Goal: Contribute content: Contribute content

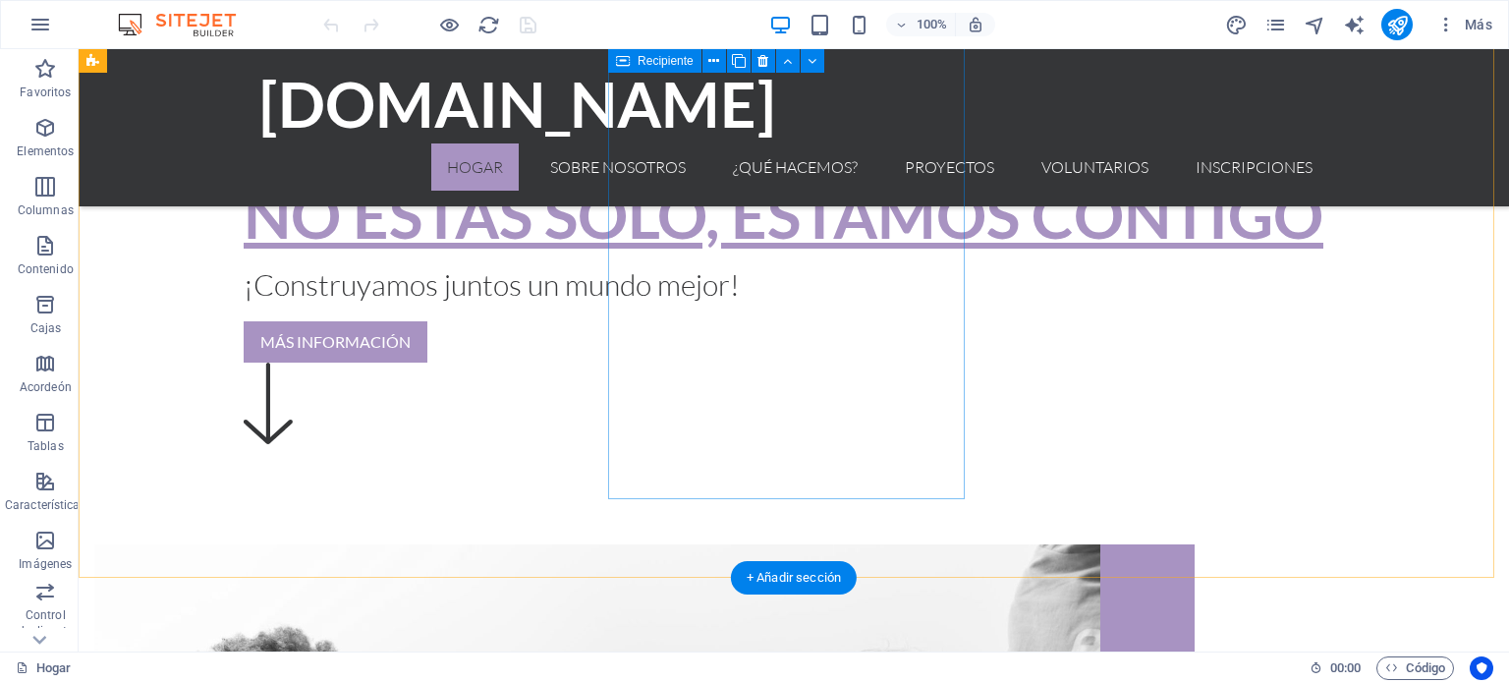
scroll to position [590, 0]
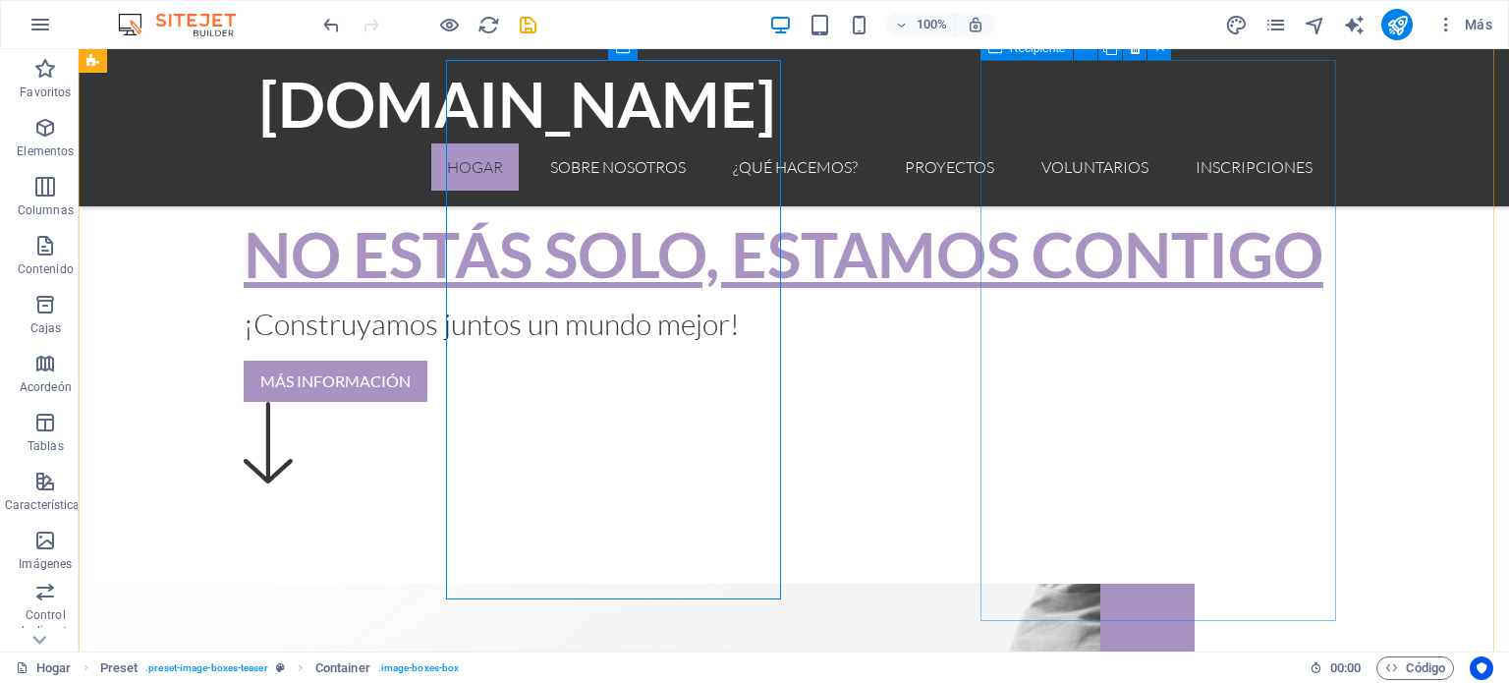
scroll to position [609, 0]
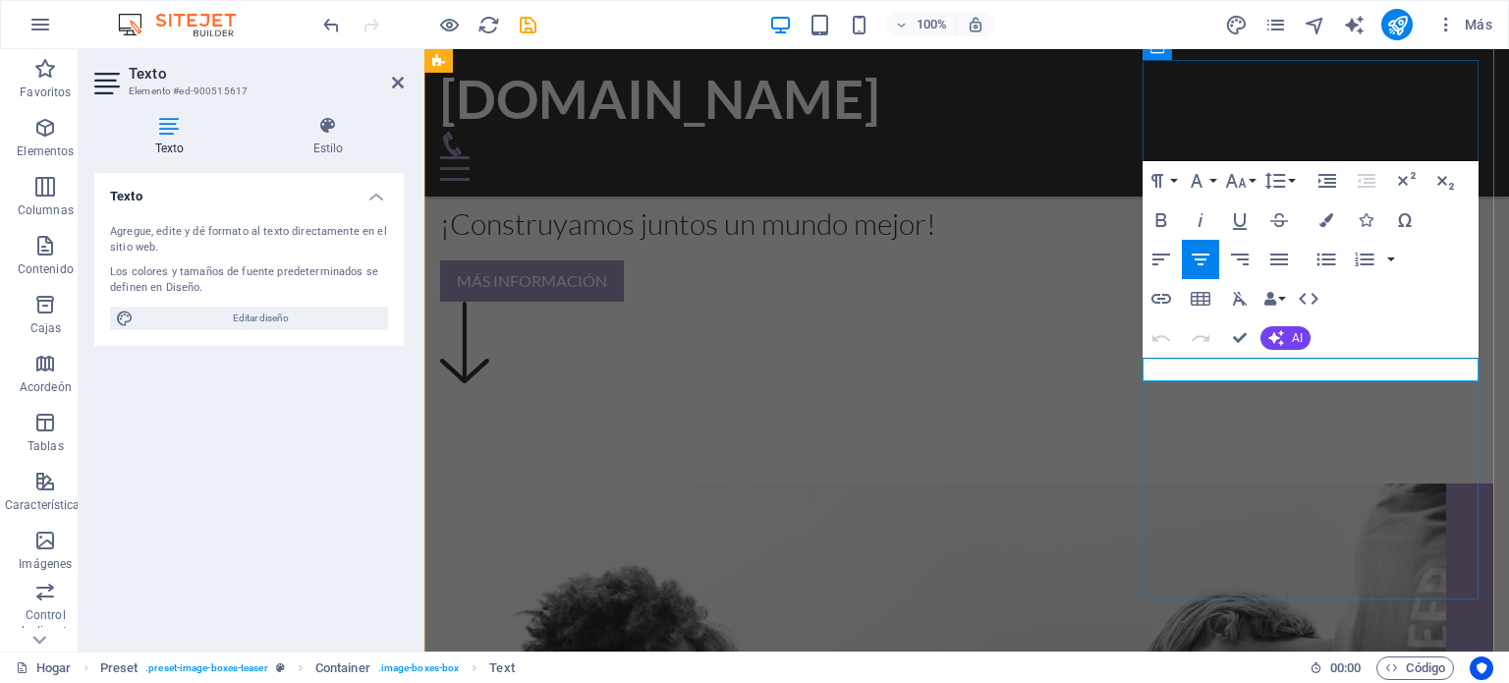
drag, startPoint x: 1399, startPoint y: 370, endPoint x: 1213, endPoint y: 370, distance: 185.7
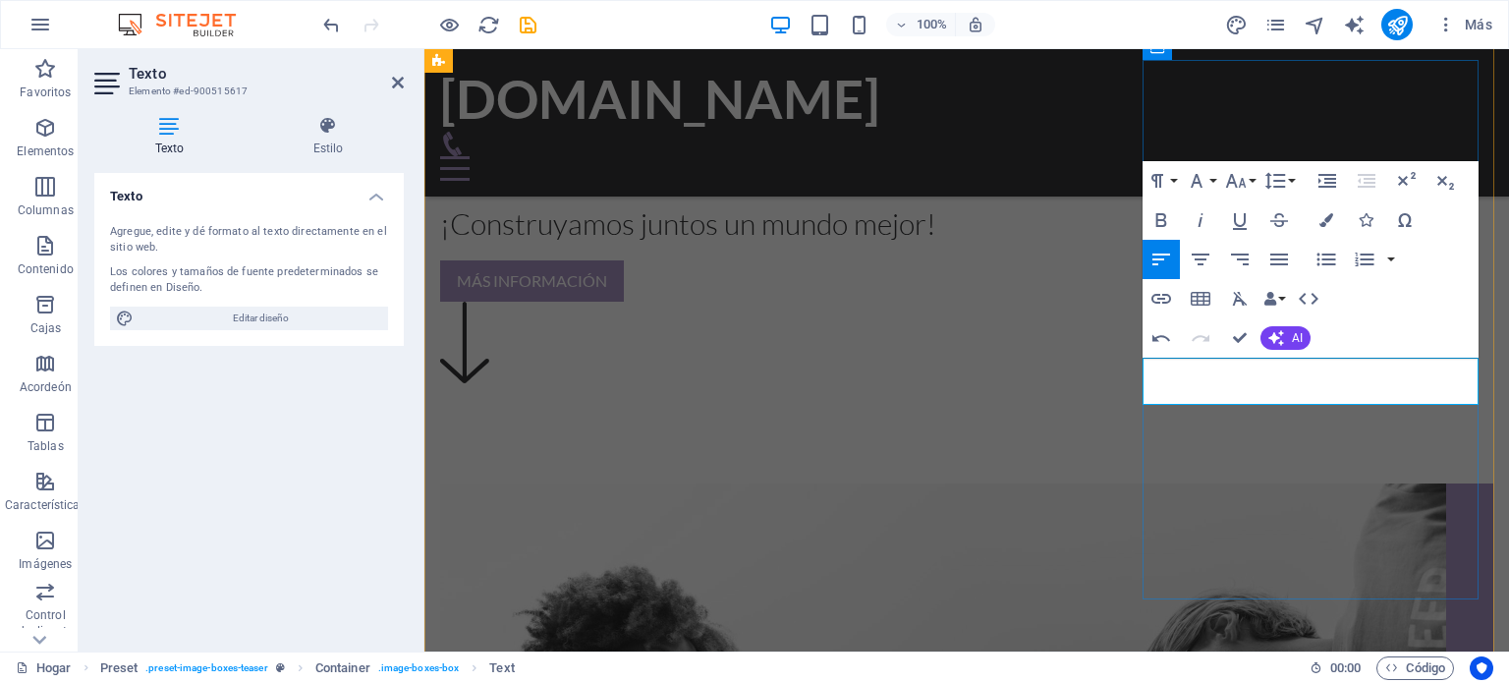
drag, startPoint x: 1330, startPoint y: 389, endPoint x: 1149, endPoint y: 368, distance: 182.9
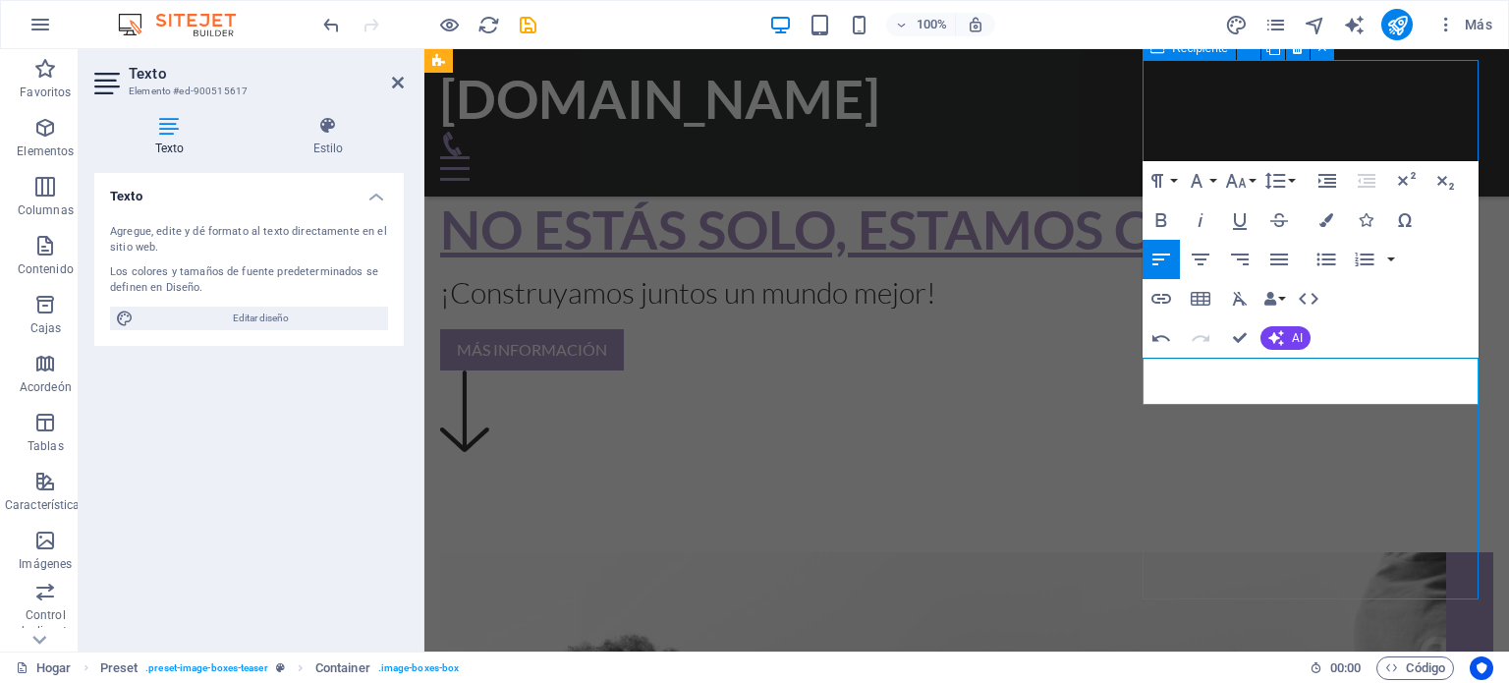
scroll to position [631, 0]
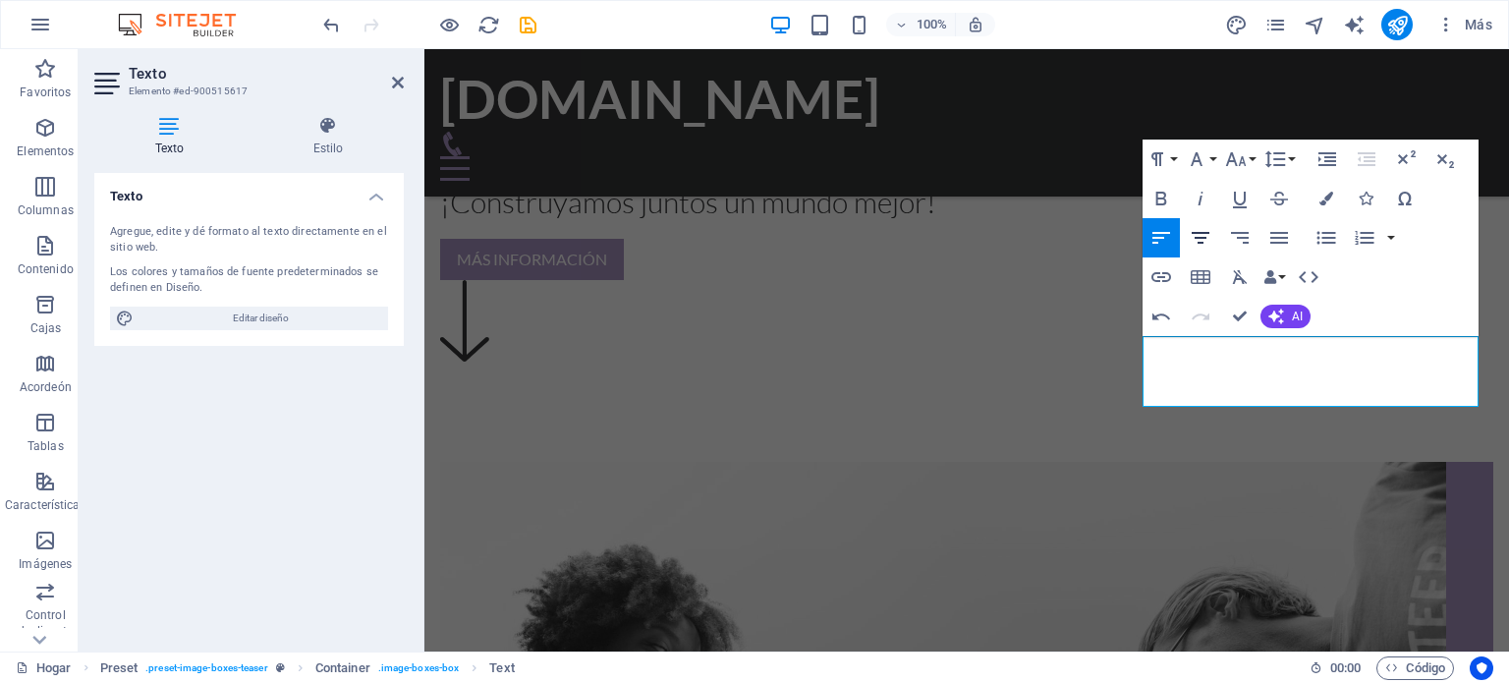
click at [1200, 243] on icon "button" at bounding box center [1201, 238] width 18 height 12
drag, startPoint x: 1324, startPoint y: 393, endPoint x: 1202, endPoint y: 365, distance: 125.1
click at [1202, 235] on icon "button" at bounding box center [1201, 238] width 24 height 24
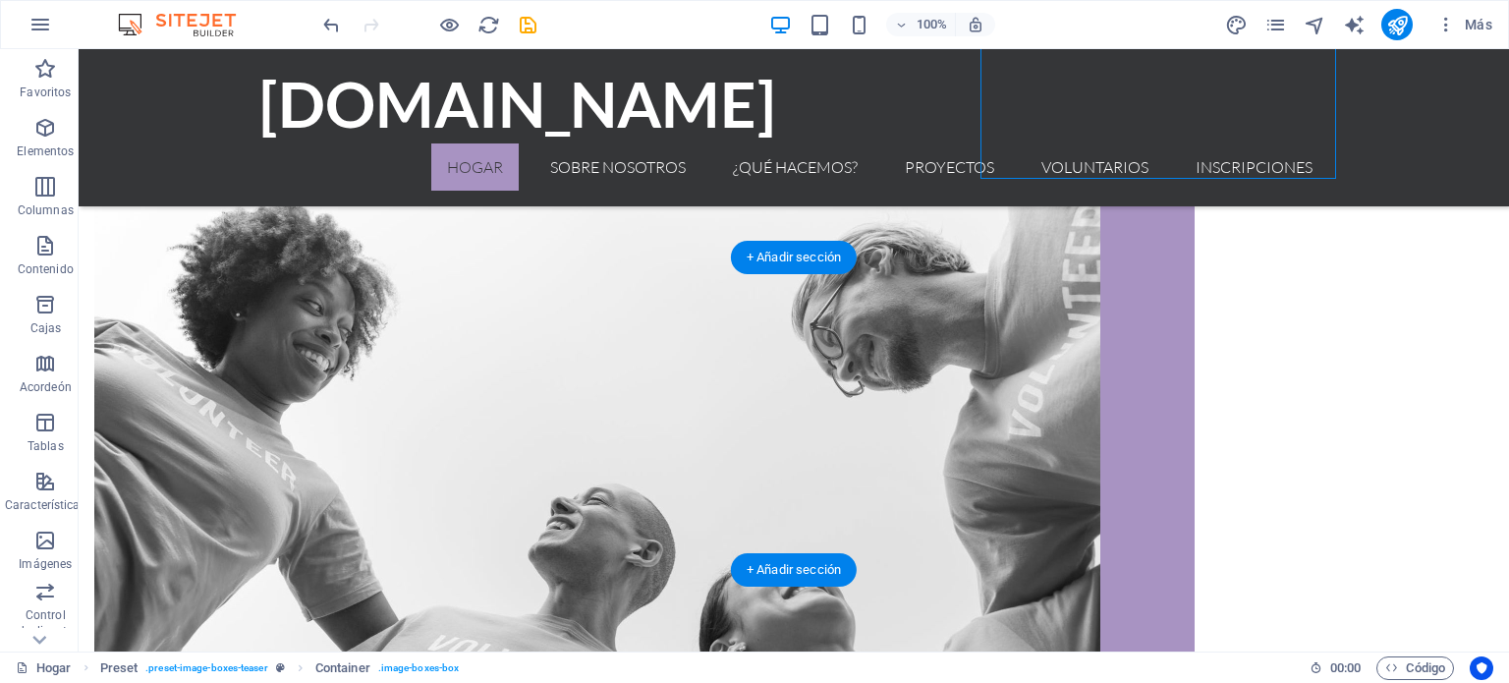
scroll to position [1144, 0]
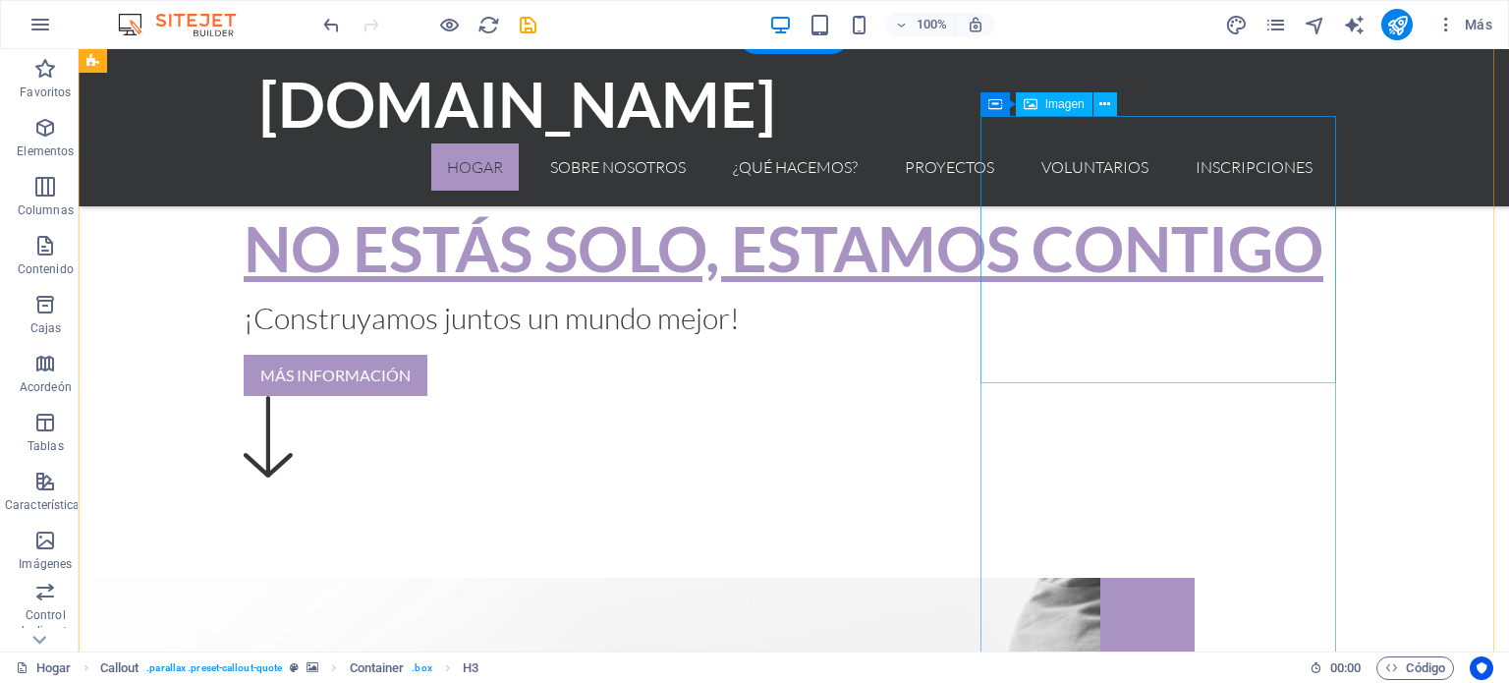
scroll to position [554, 0]
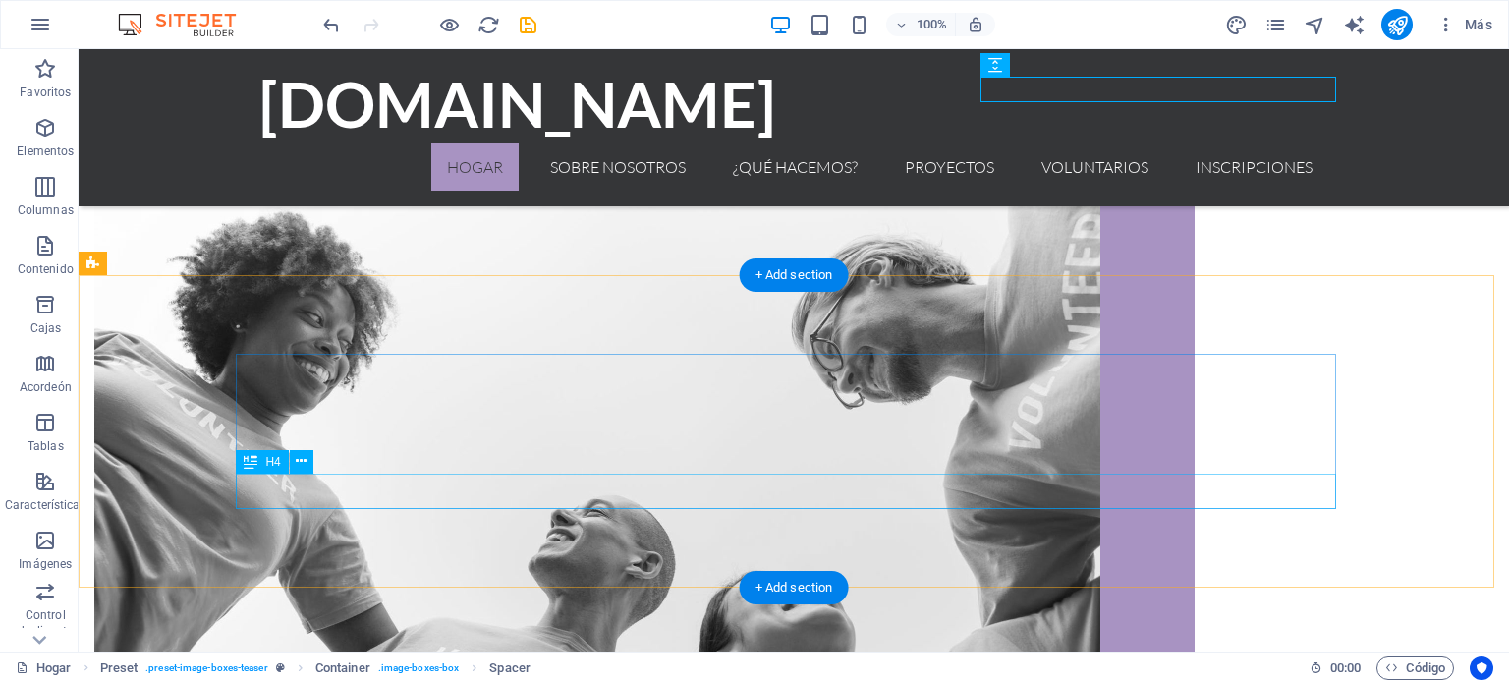
scroll to position [1045, 0]
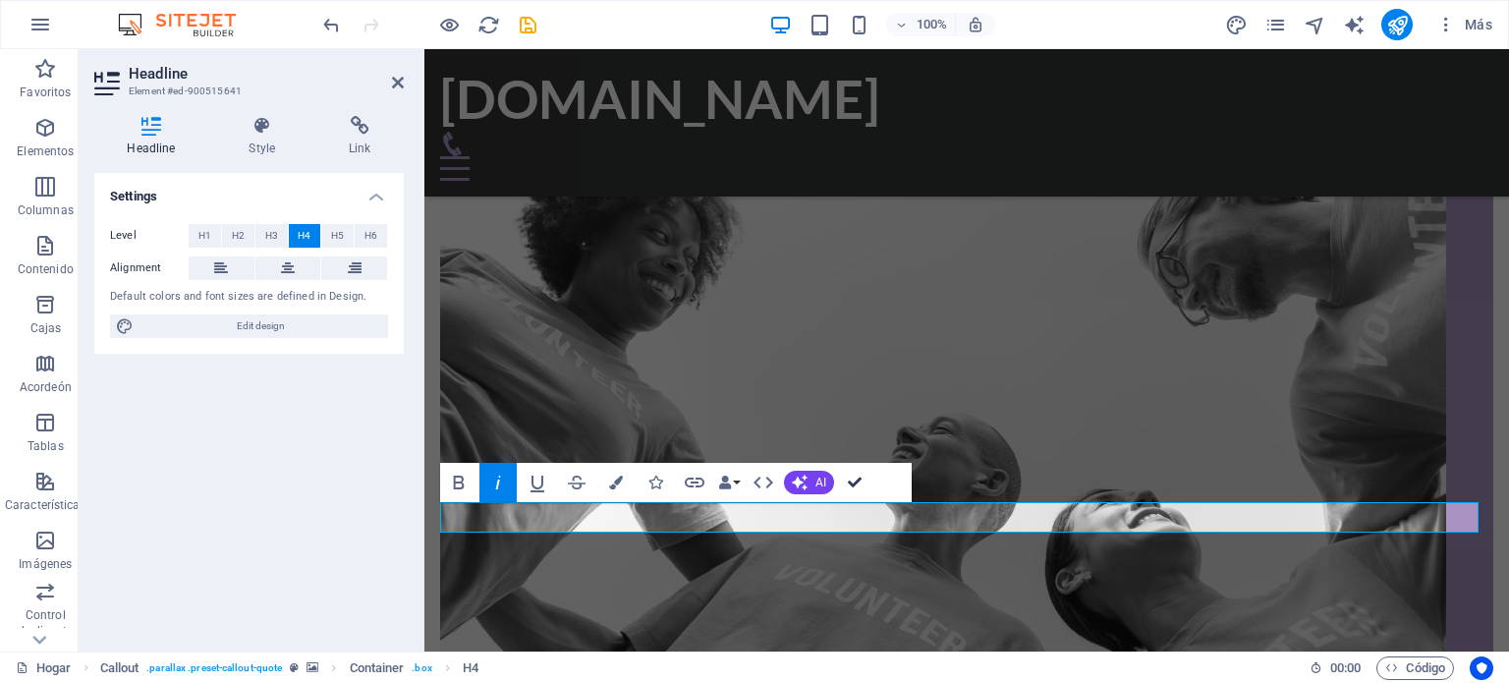
scroll to position [1025, 0]
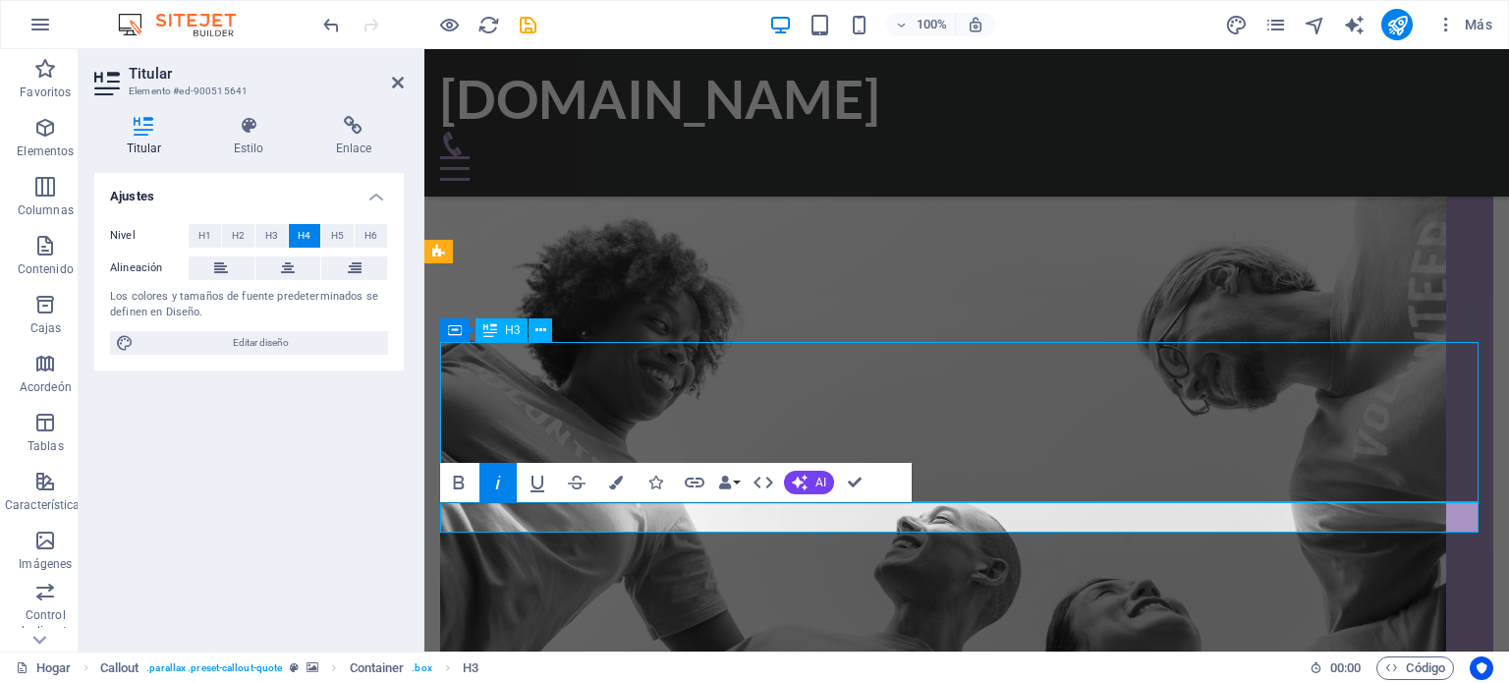
scroll to position [1045, 0]
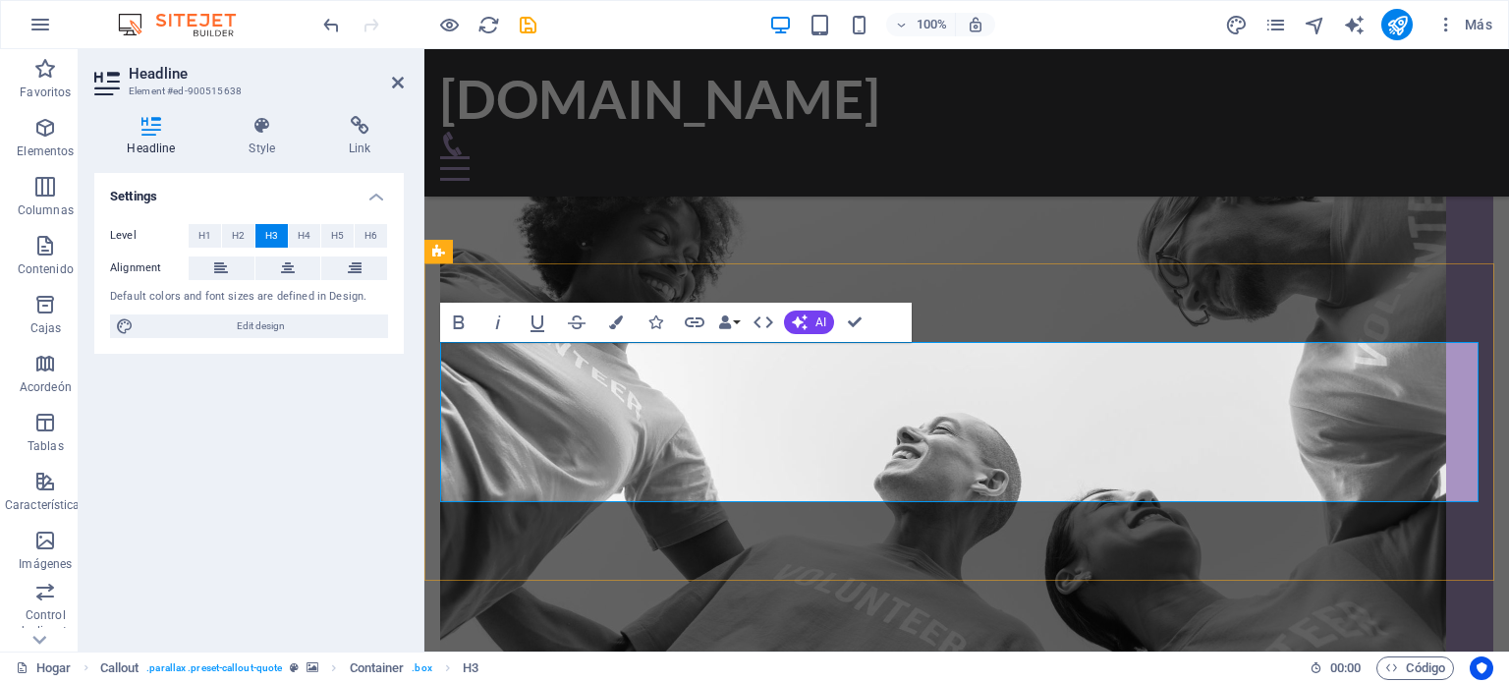
scroll to position [1025, 0]
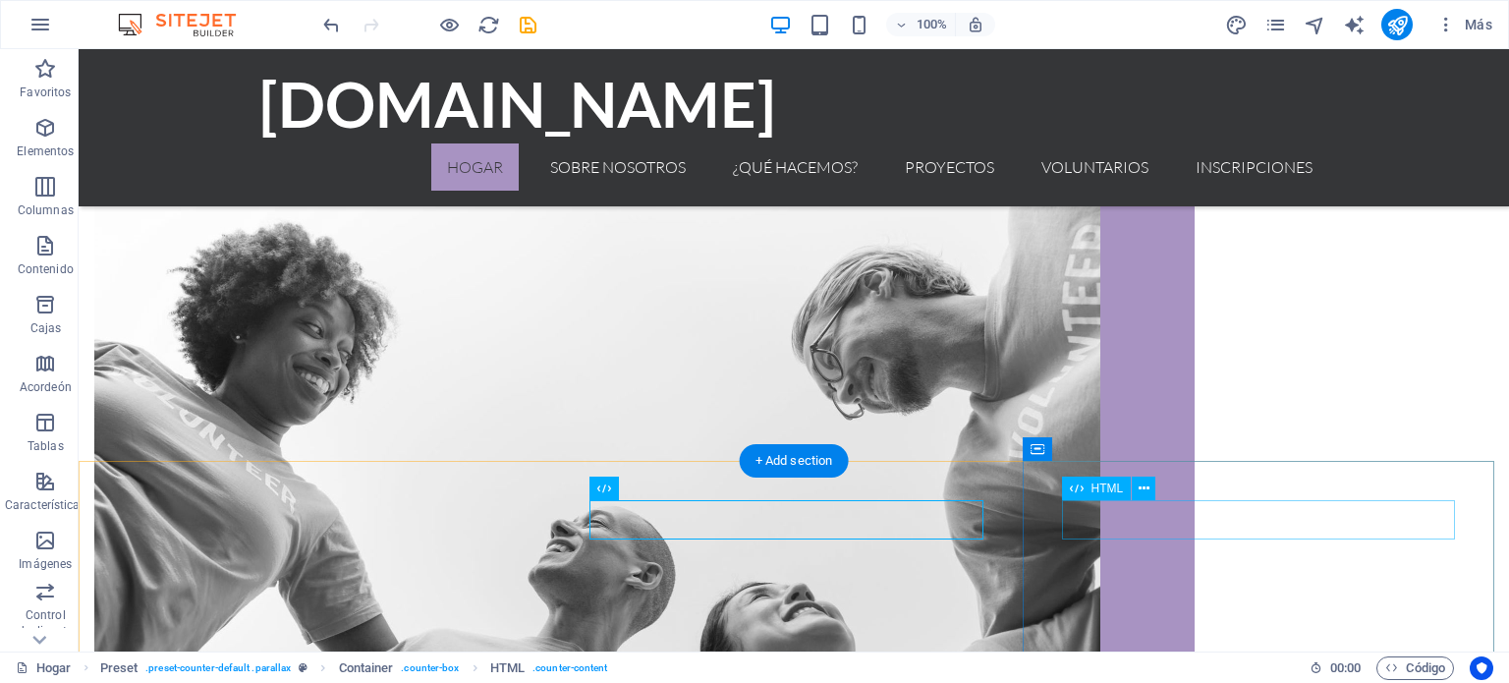
scroll to position [1045, 0]
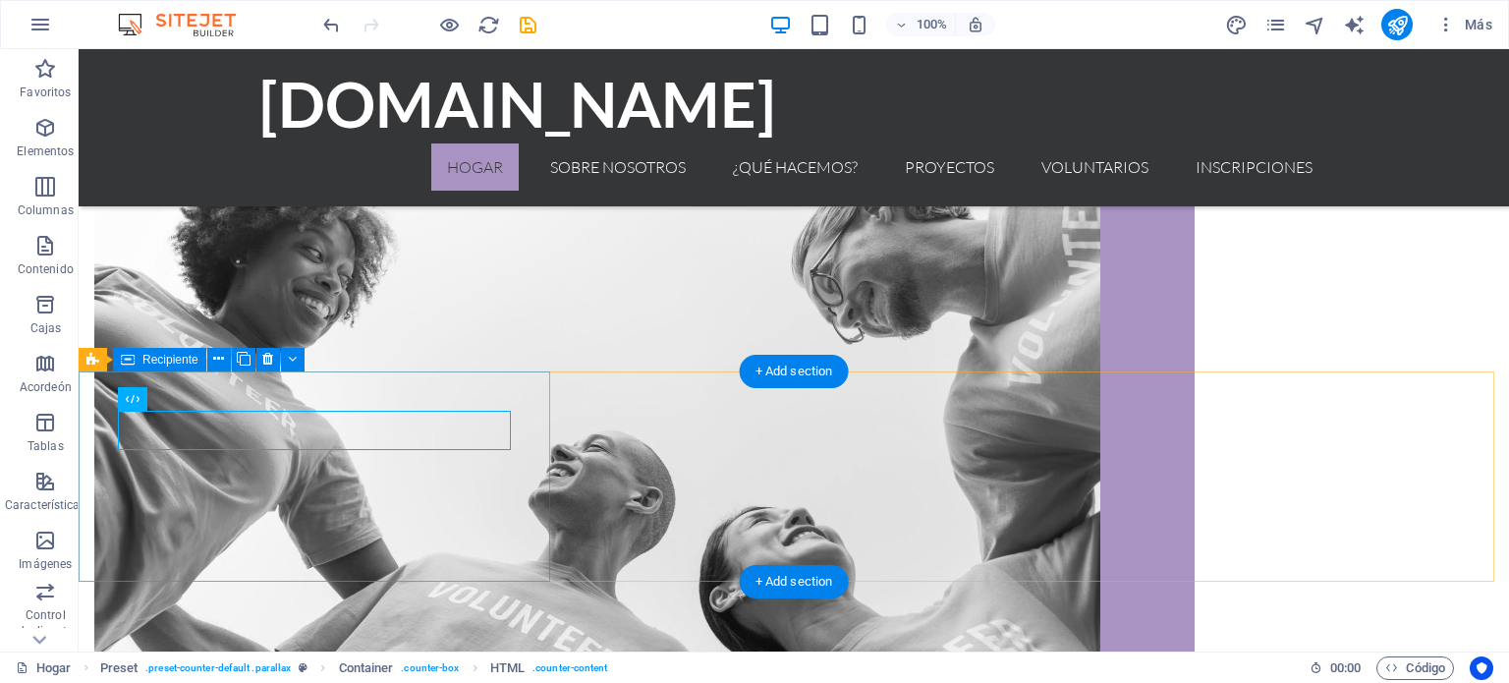
scroll to position [1144, 0]
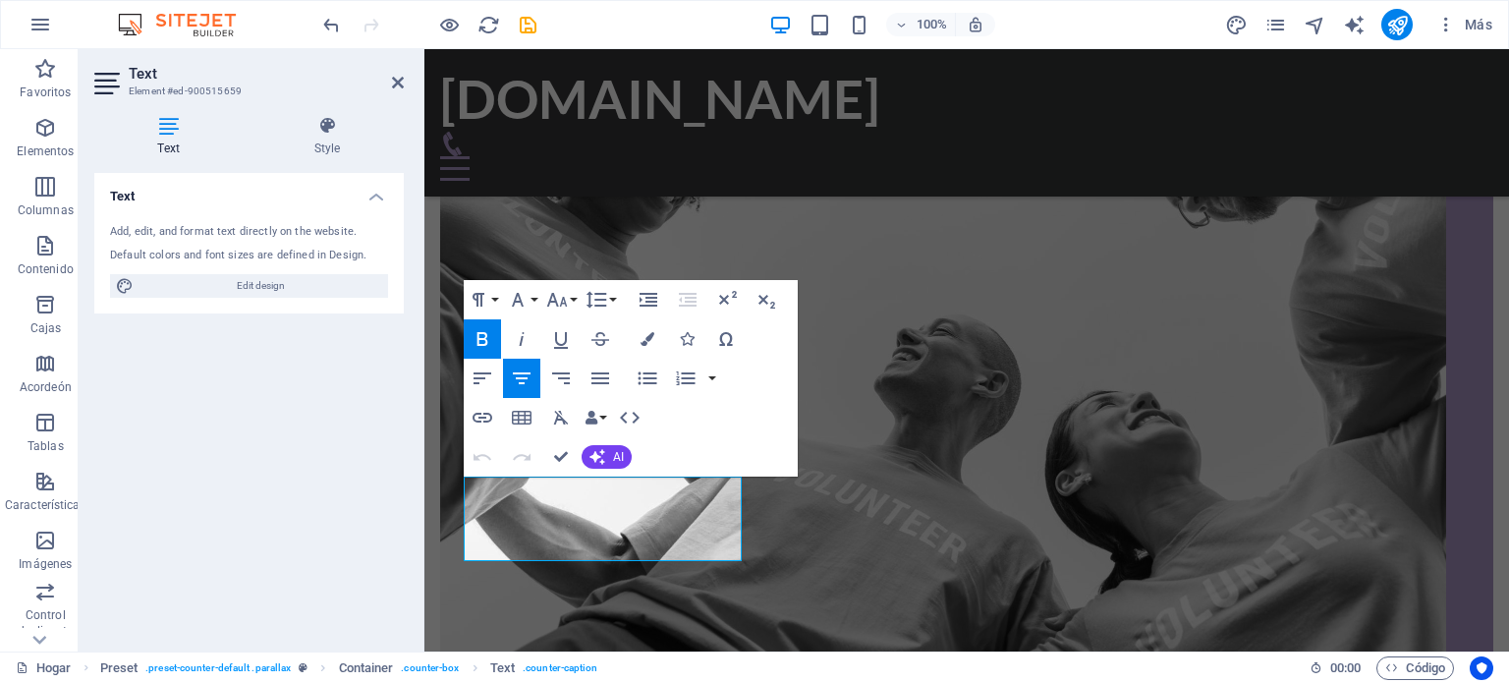
scroll to position [1123, 0]
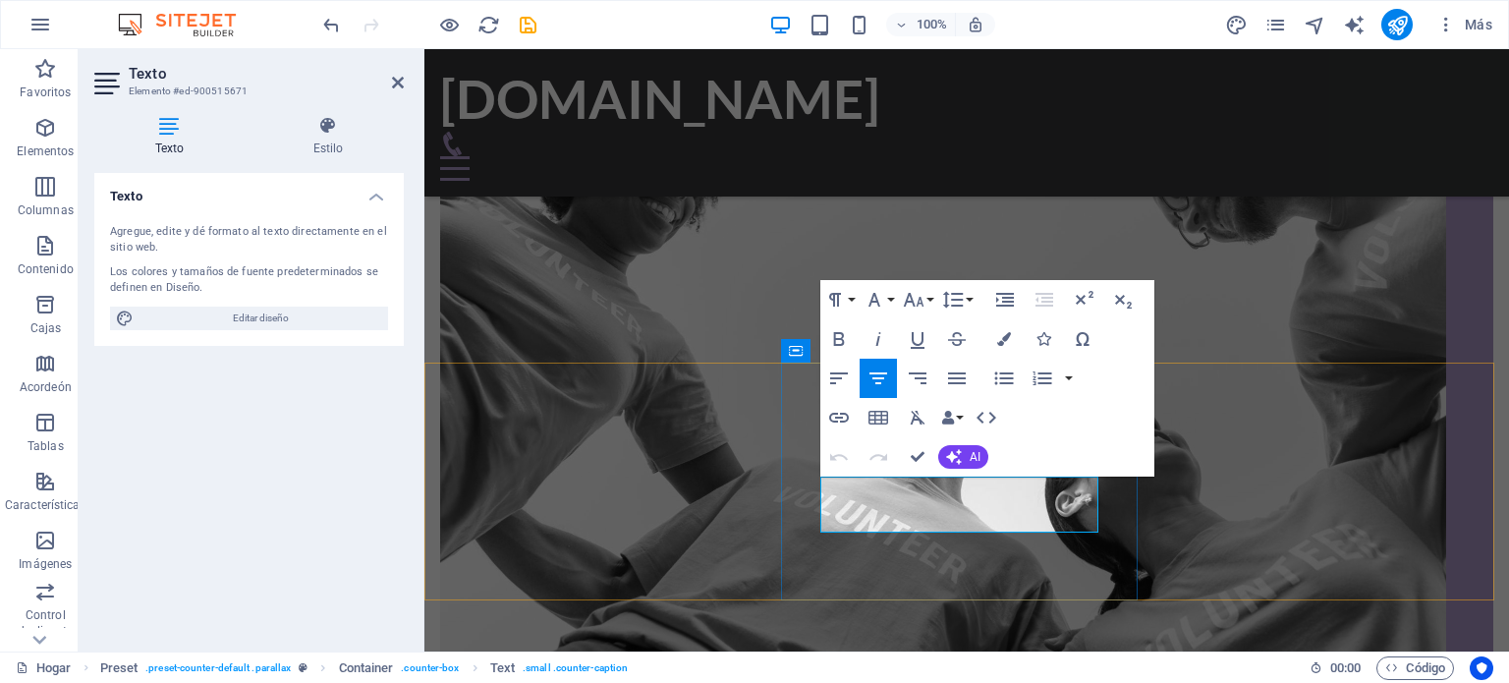
drag, startPoint x: 1035, startPoint y: 520, endPoint x: 824, endPoint y: 495, distance: 211.7
click at [873, 380] on icon "button" at bounding box center [879, 378] width 24 height 24
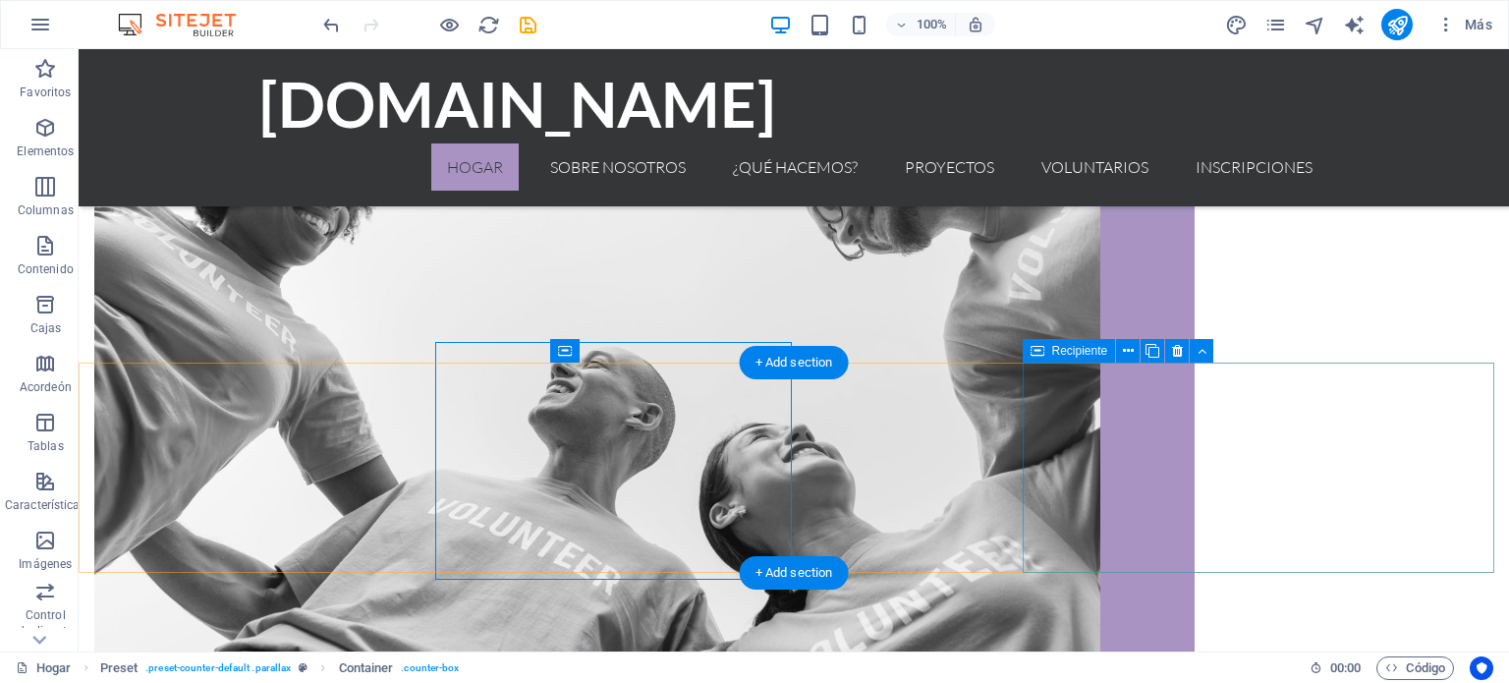
scroll to position [1144, 0]
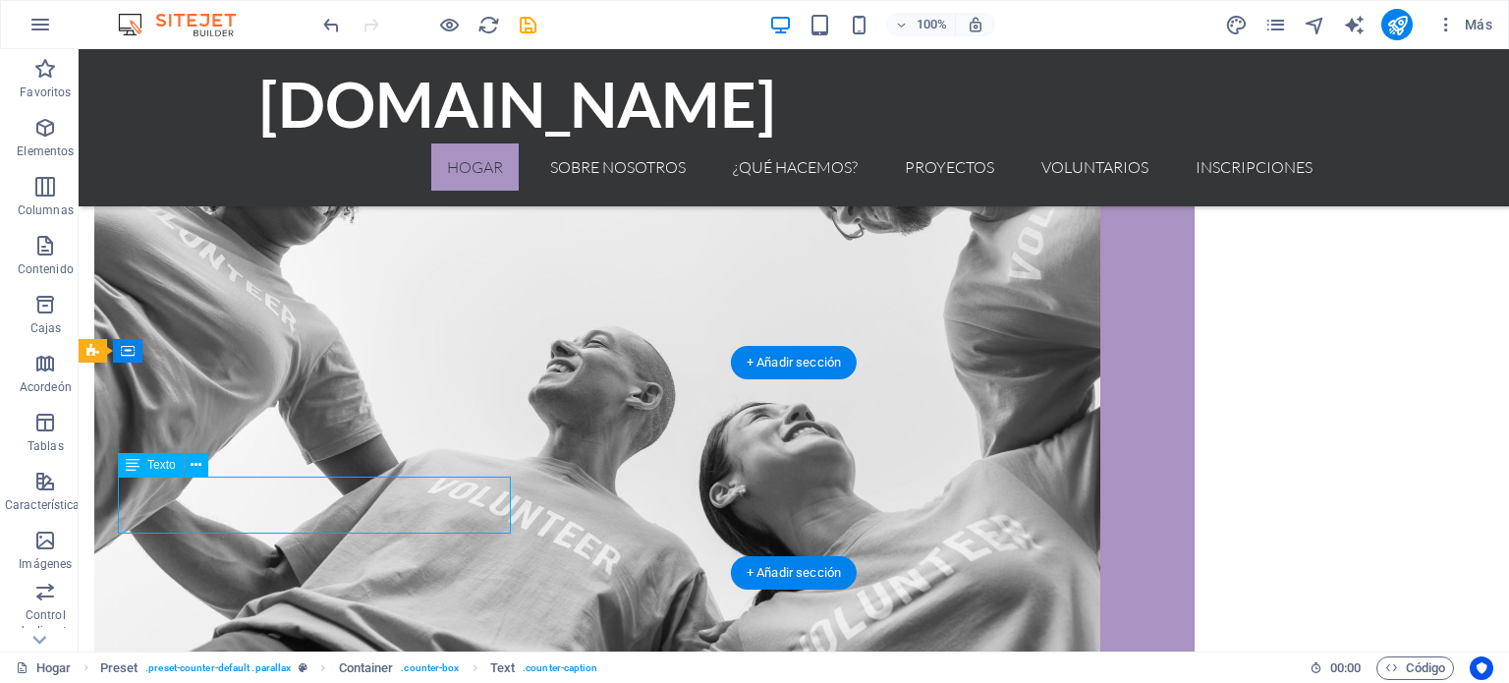
scroll to position [1123, 0]
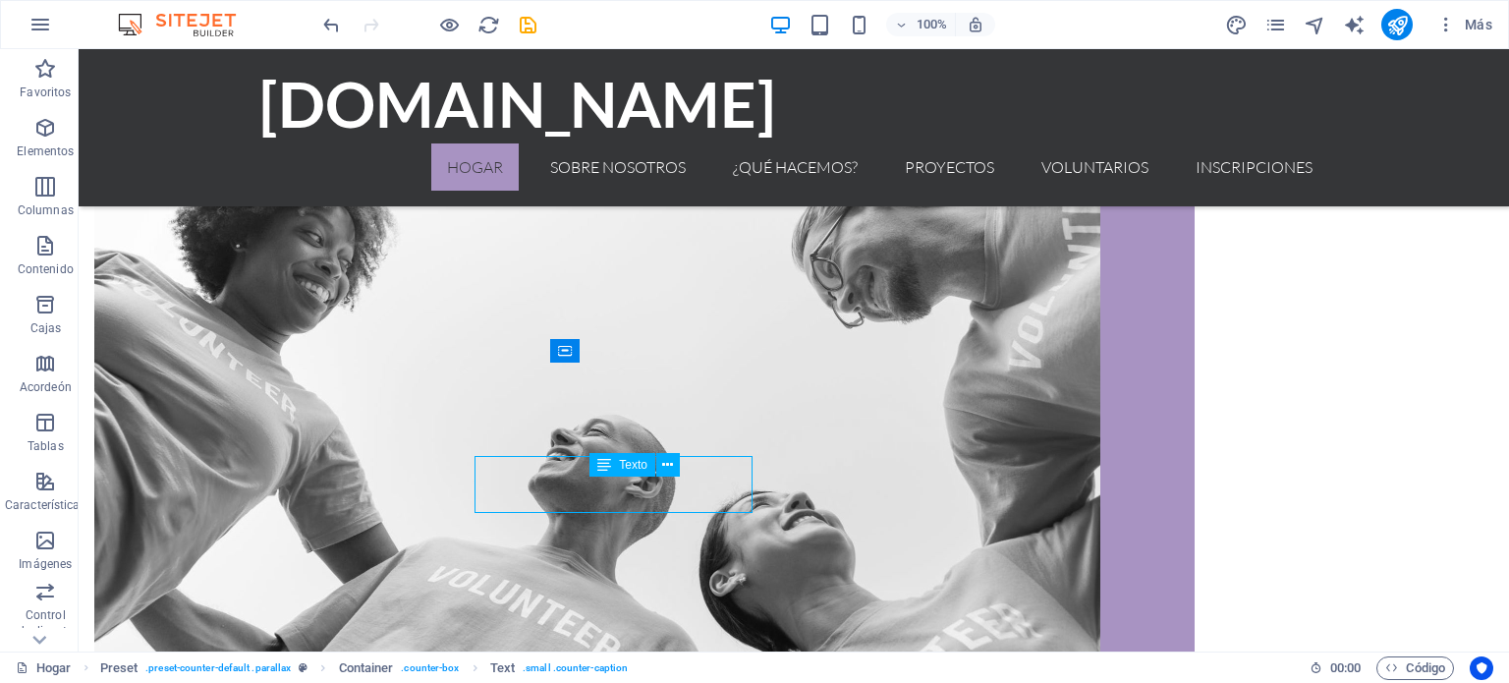
scroll to position [1144, 0]
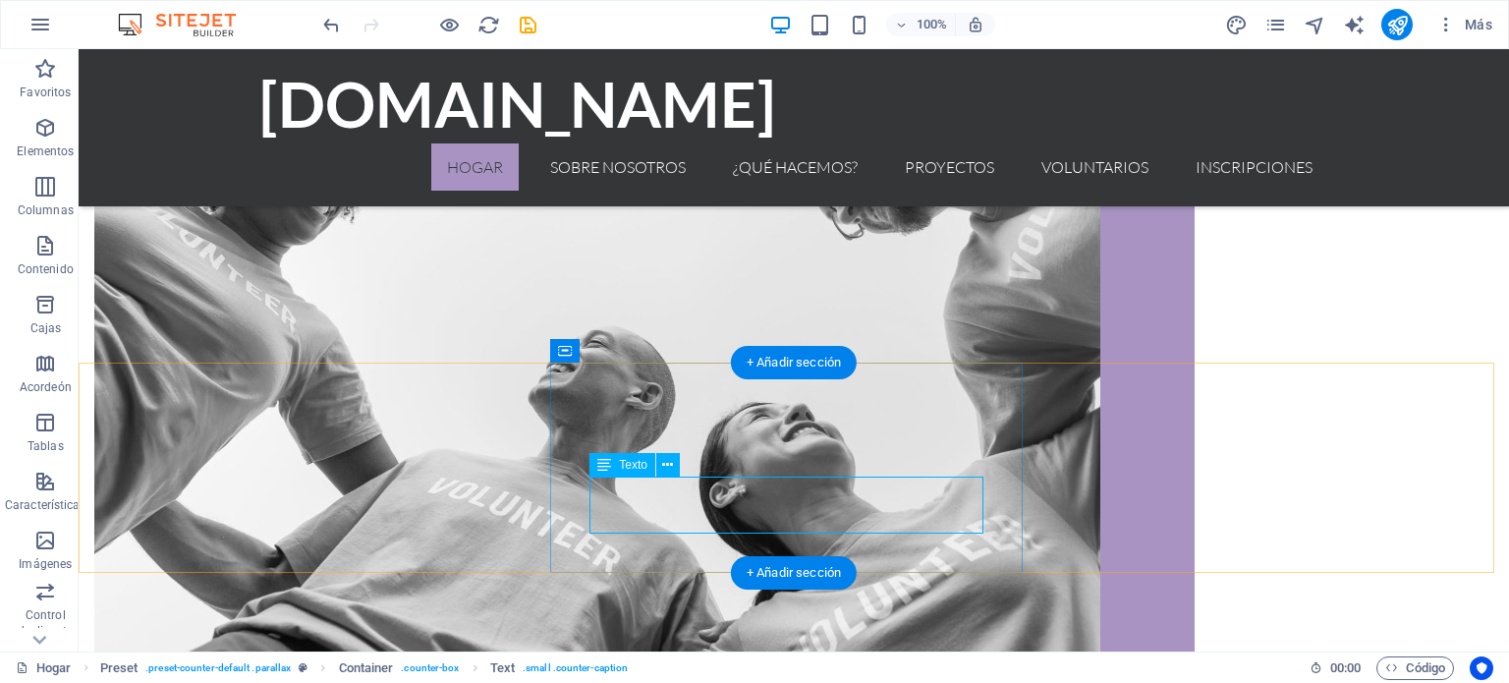
scroll to position [1123, 0]
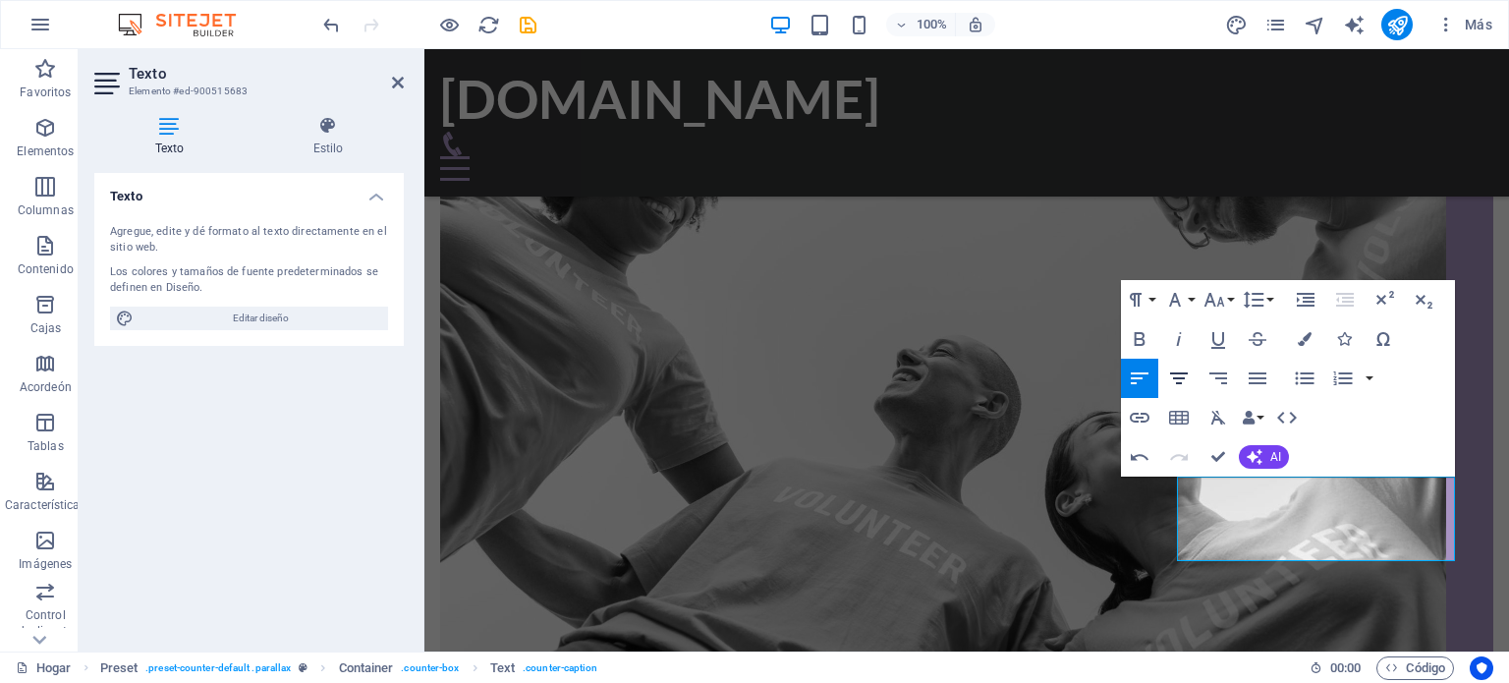
click at [1178, 380] on icon "button" at bounding box center [1179, 378] width 24 height 24
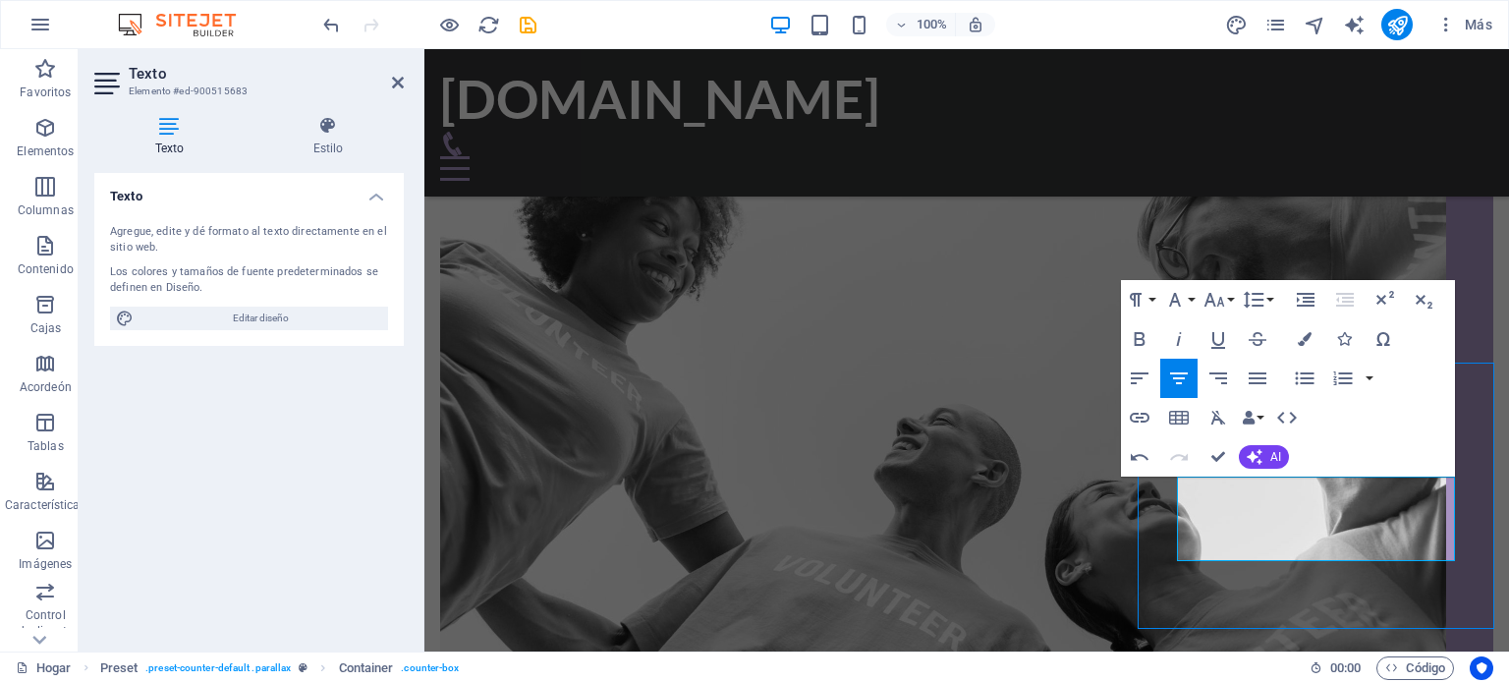
scroll to position [1144, 0]
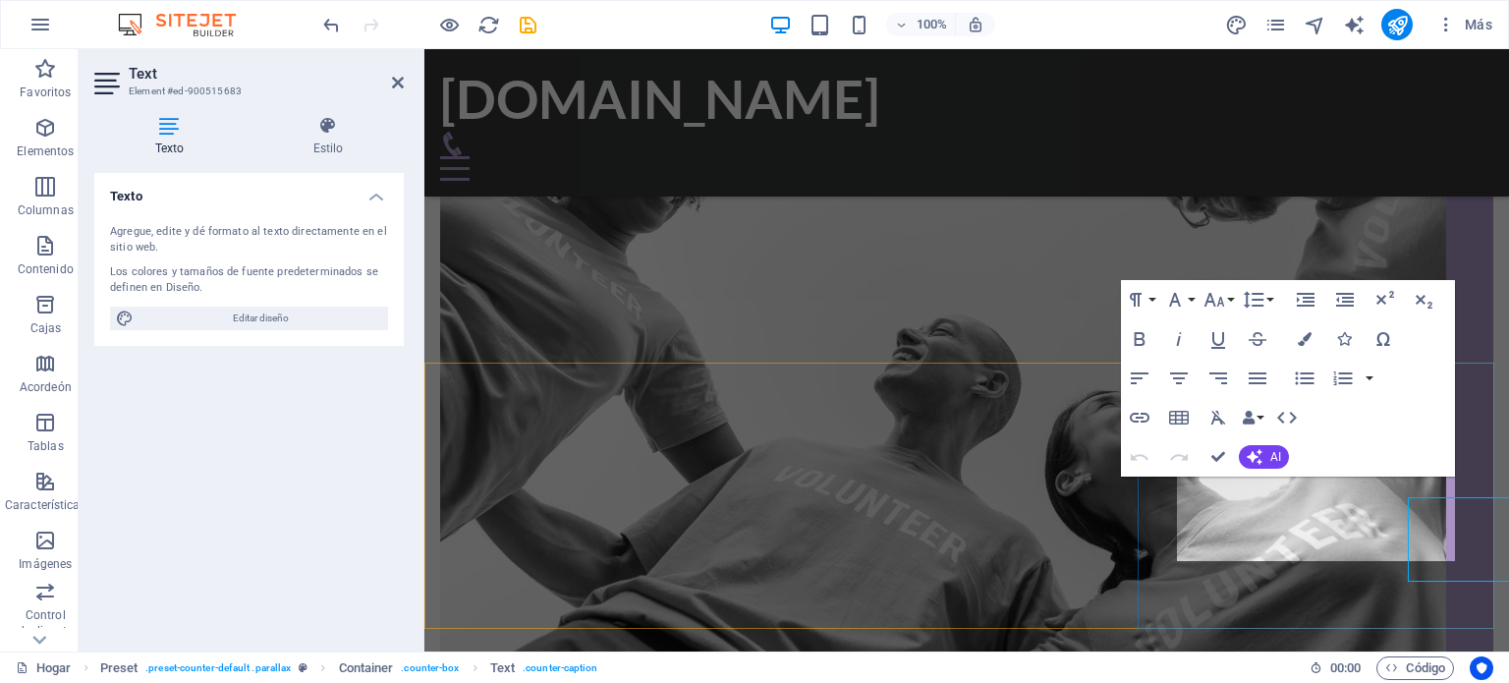
scroll to position [1123, 0]
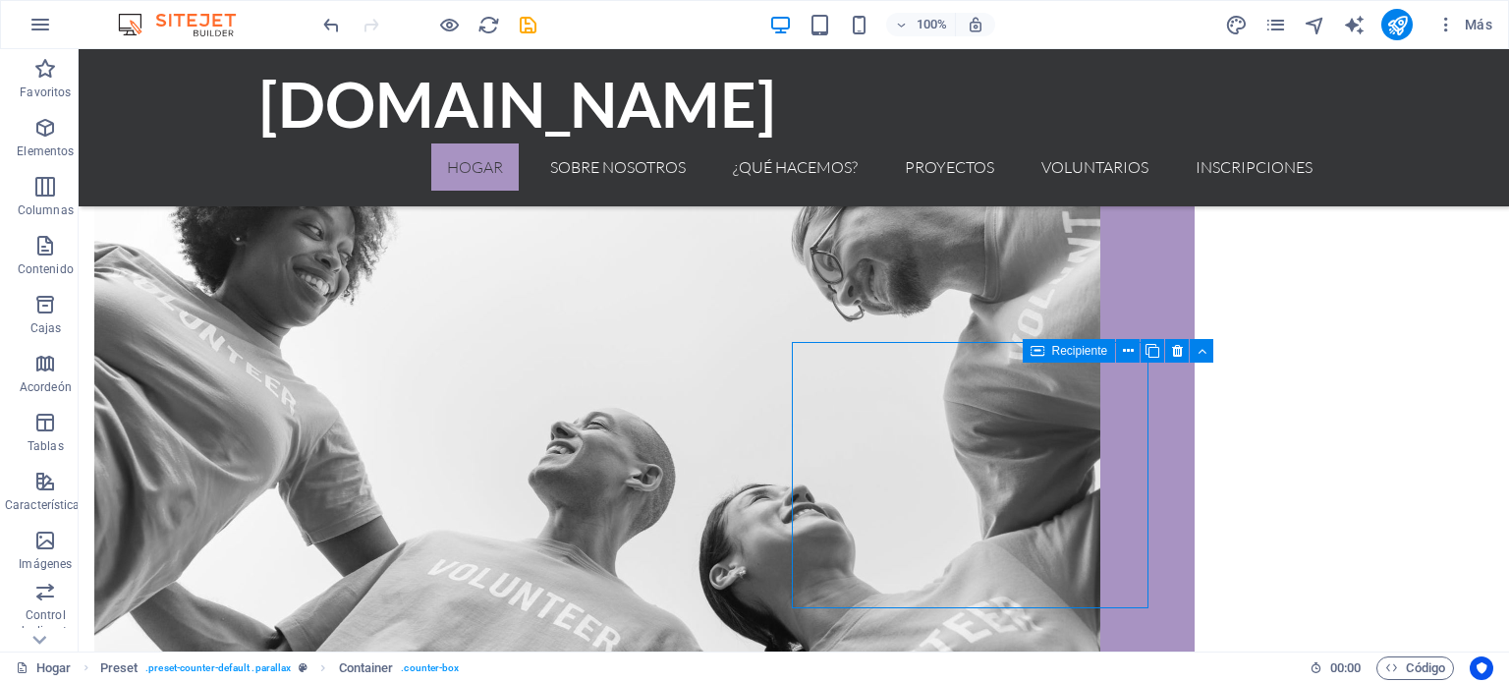
scroll to position [1144, 0]
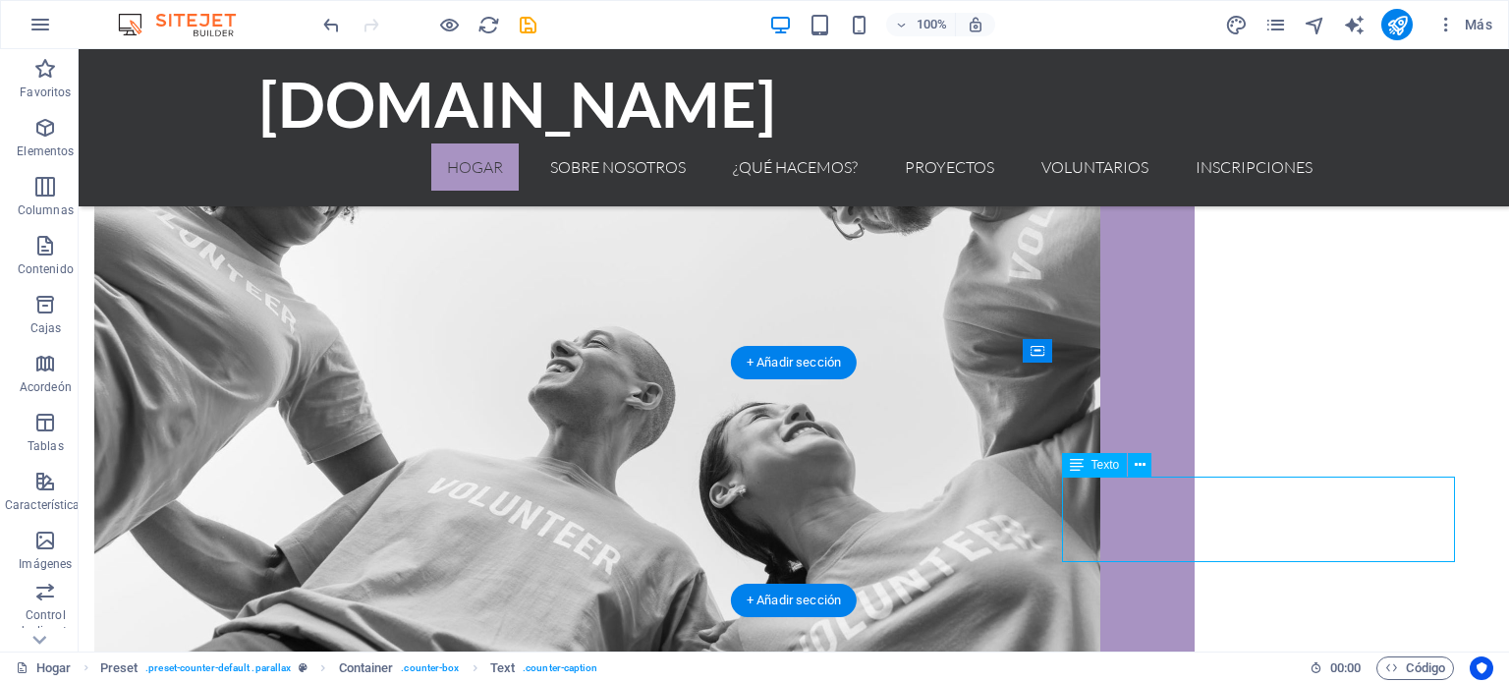
scroll to position [1123, 0]
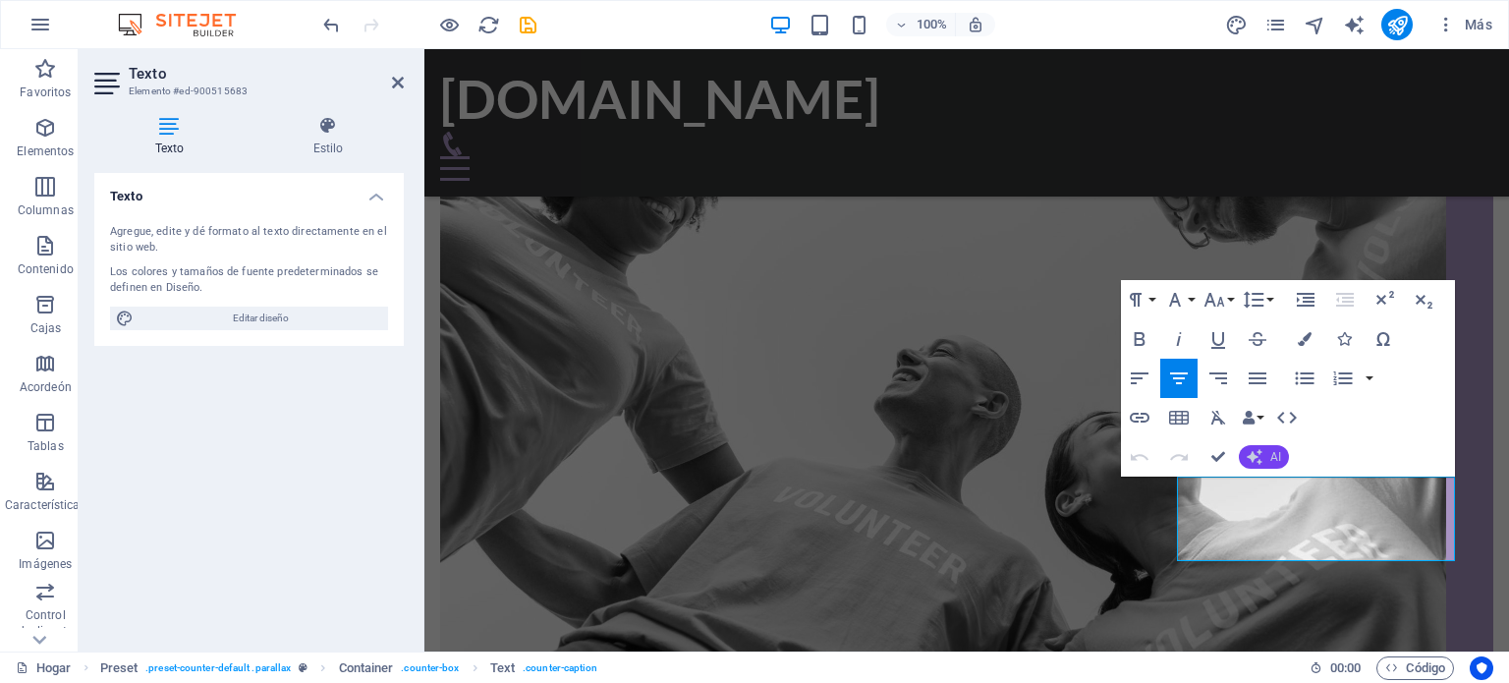
click at [1257, 452] on icon "button" at bounding box center [1255, 457] width 16 height 16
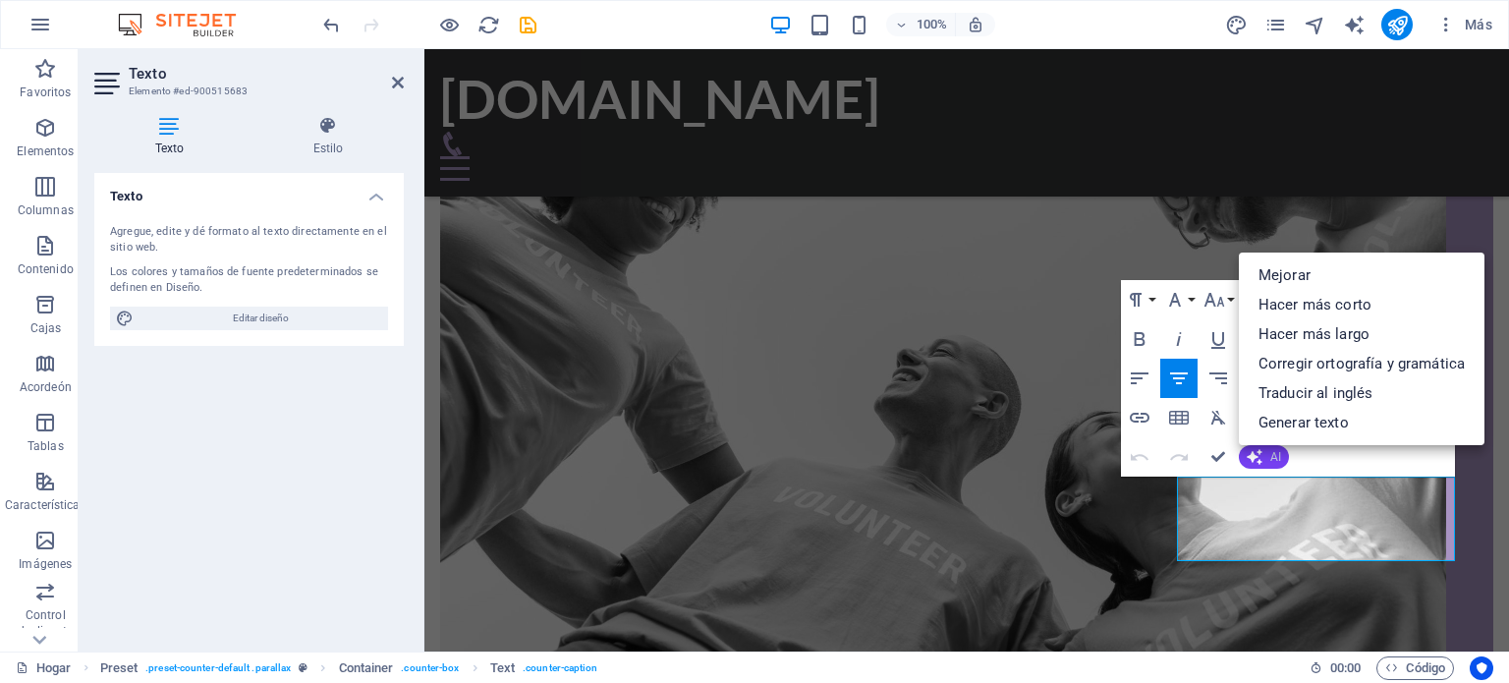
click at [1270, 456] on font "AI" at bounding box center [1275, 457] width 11 height 14
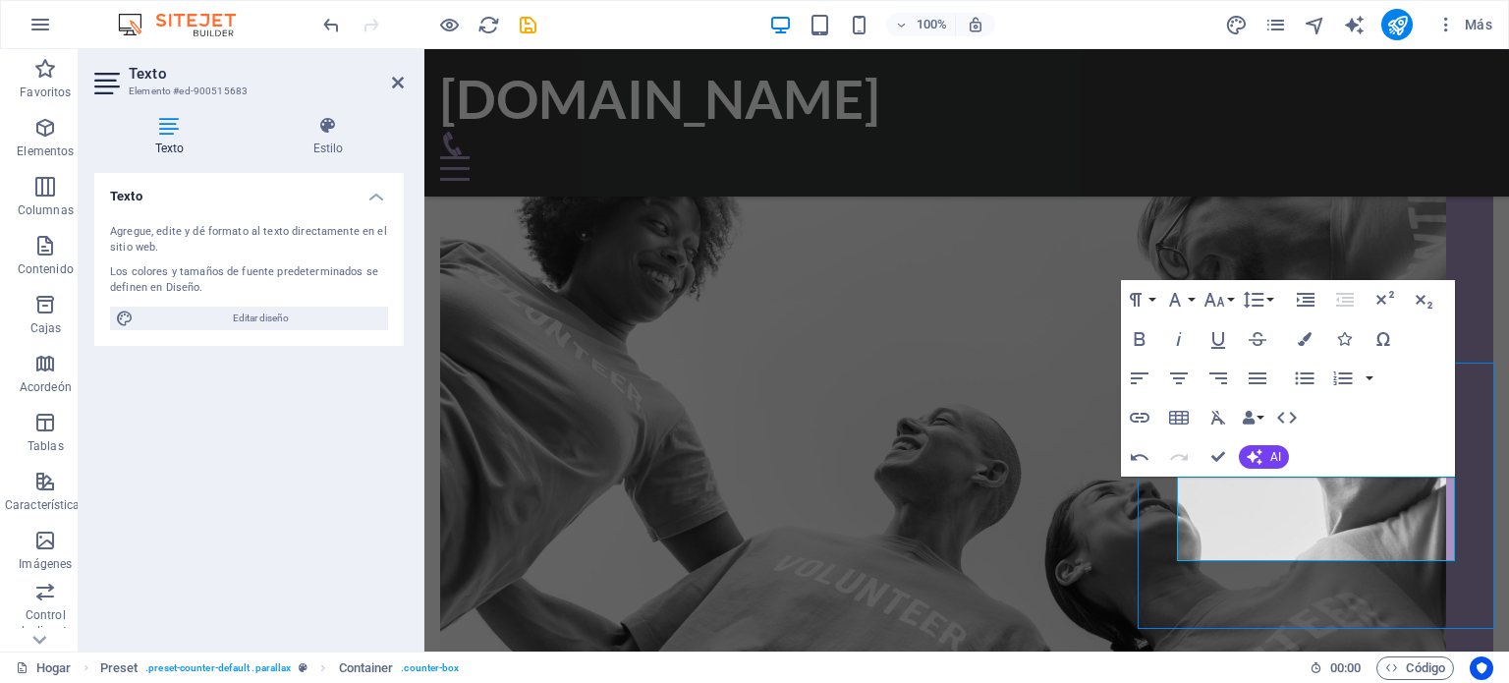
scroll to position [1144, 0]
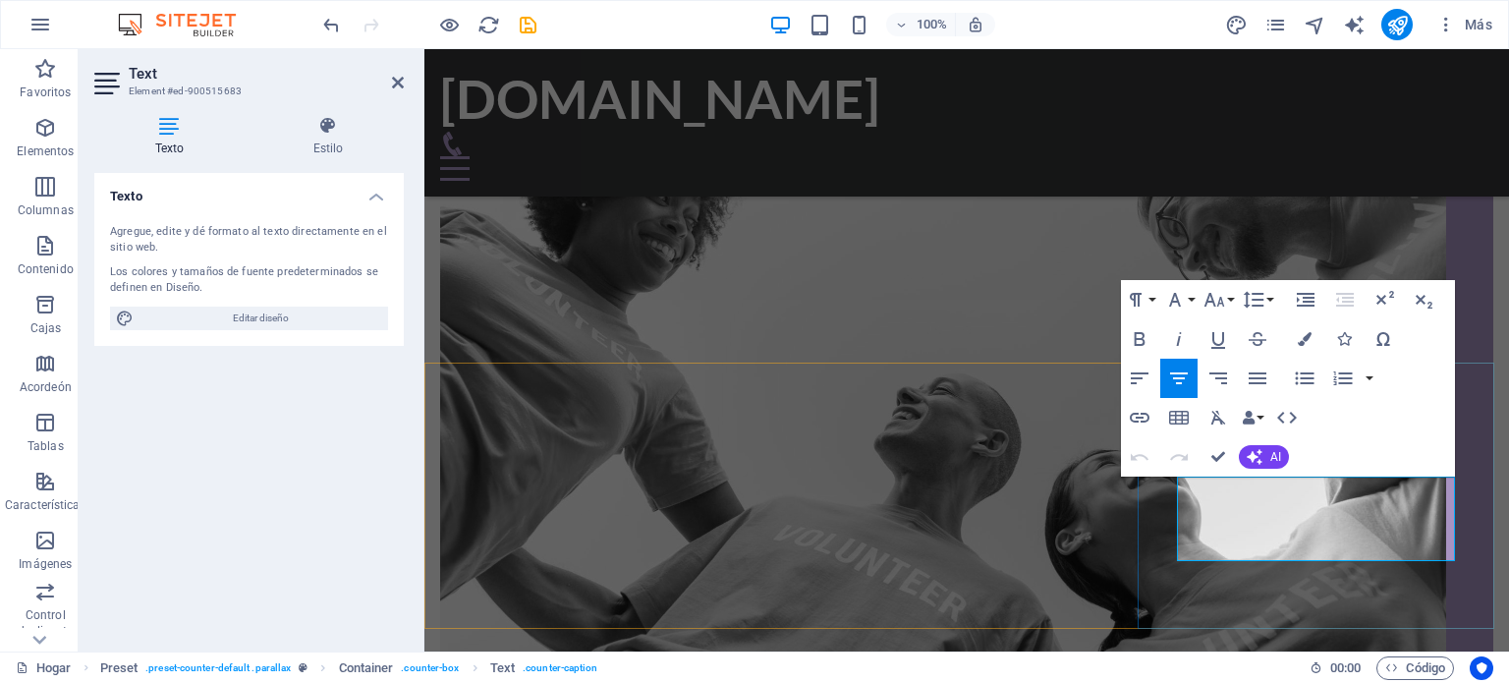
scroll to position [1123, 0]
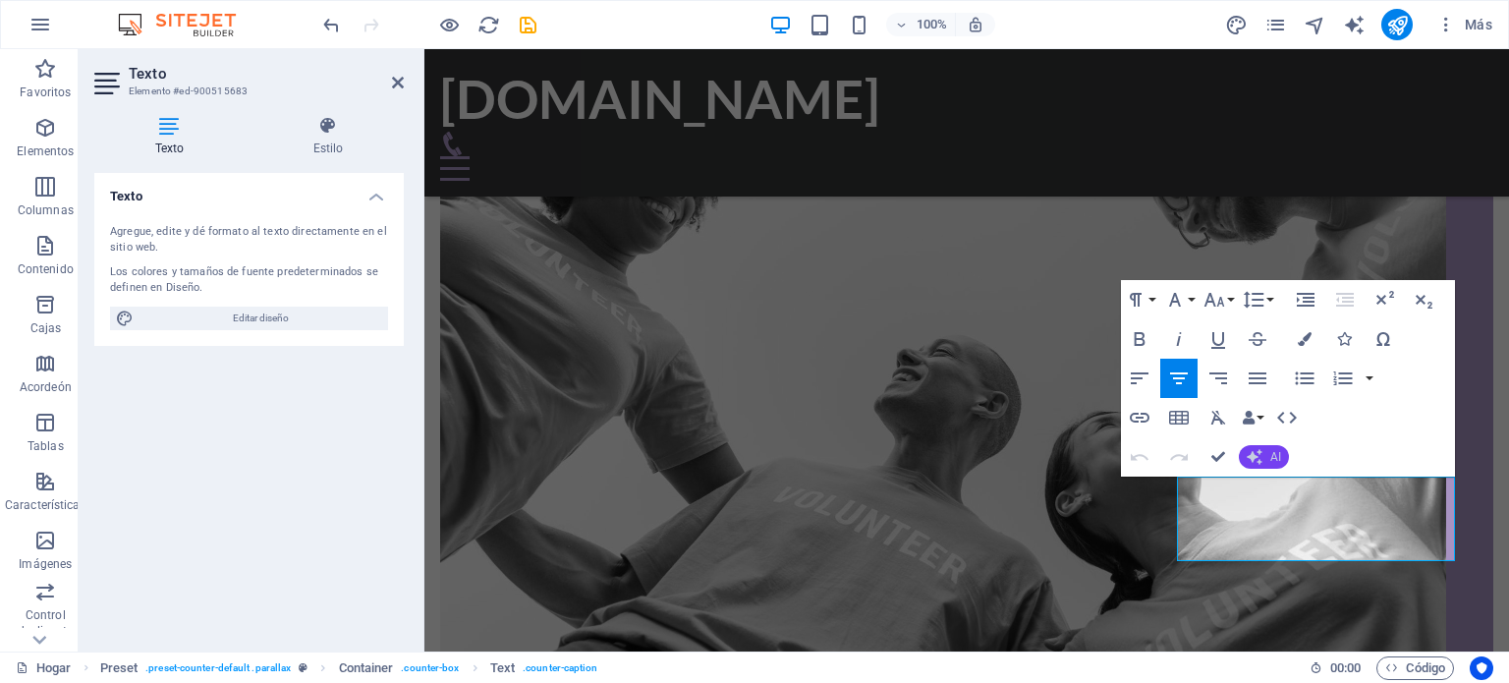
click at [1268, 445] on button "AI" at bounding box center [1264, 457] width 50 height 24
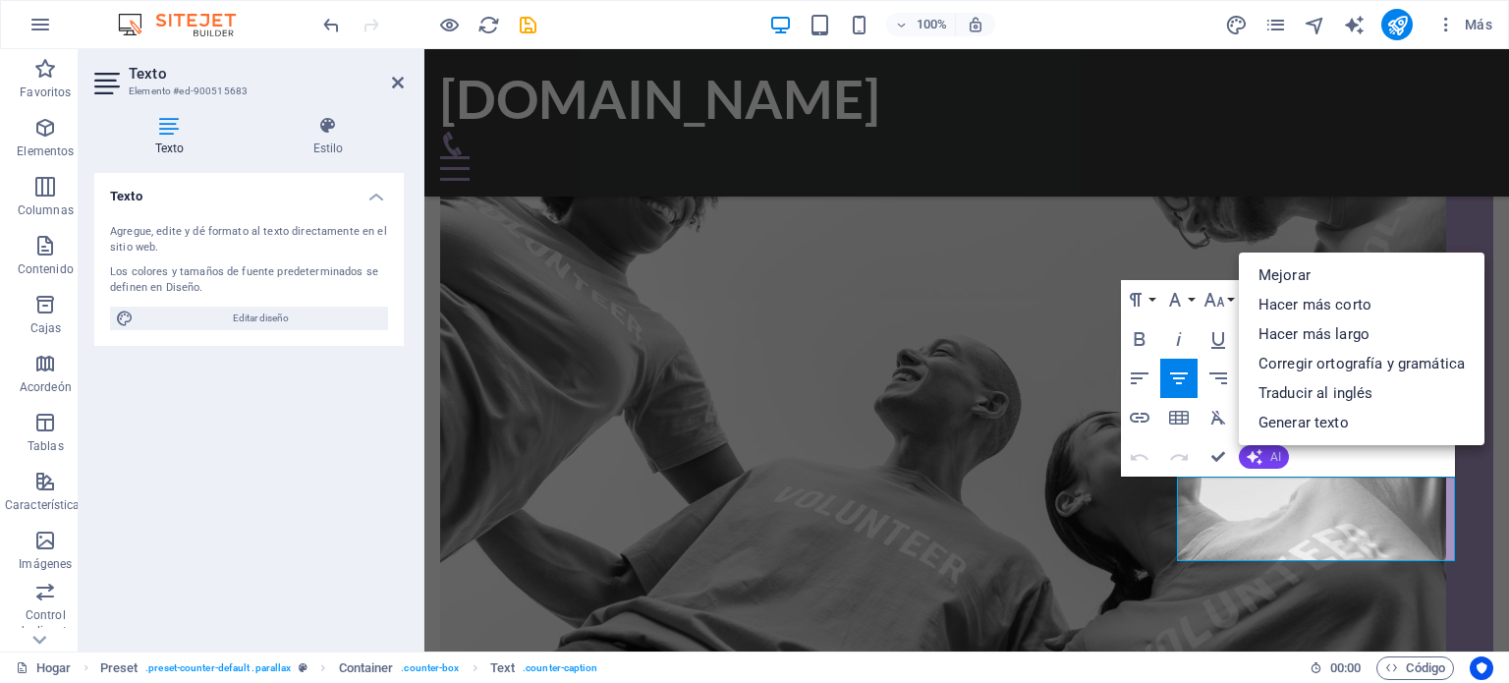
click at [1268, 459] on button "AI" at bounding box center [1264, 457] width 50 height 24
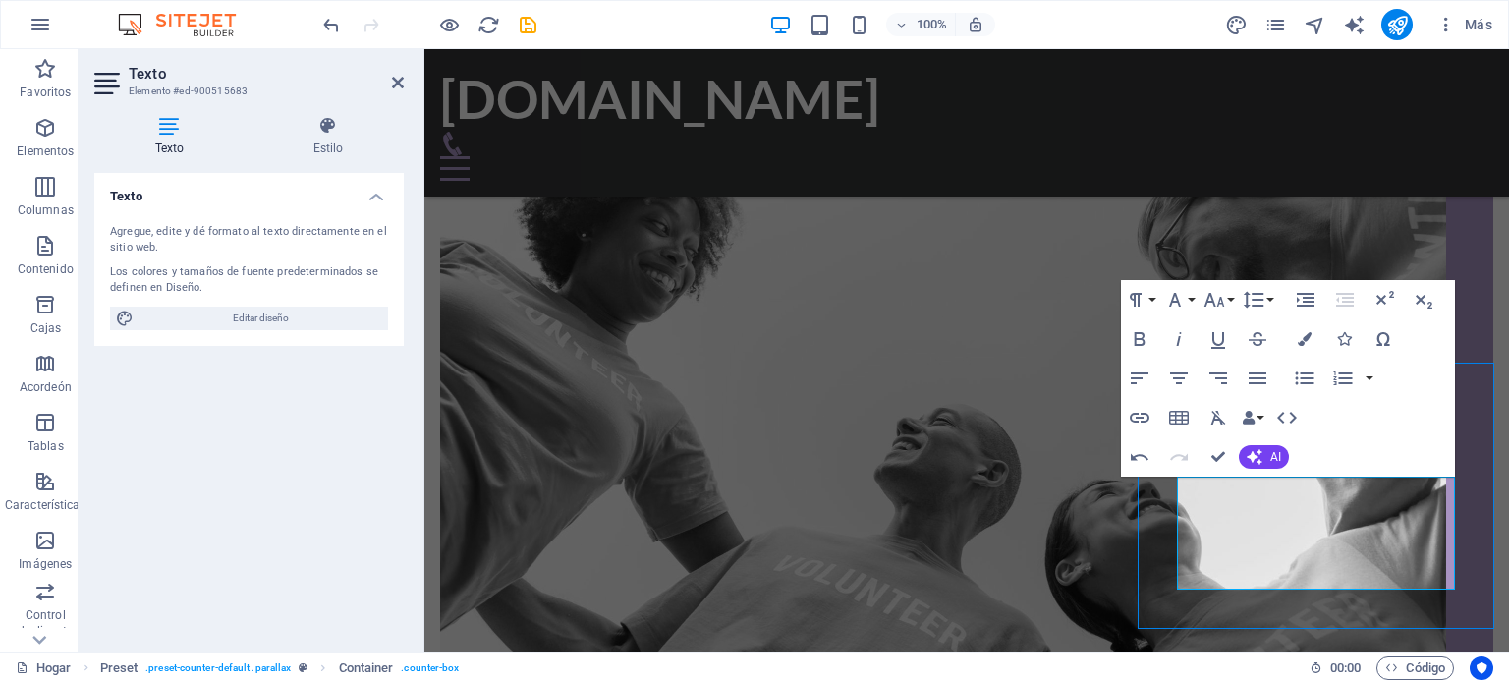
scroll to position [1144, 0]
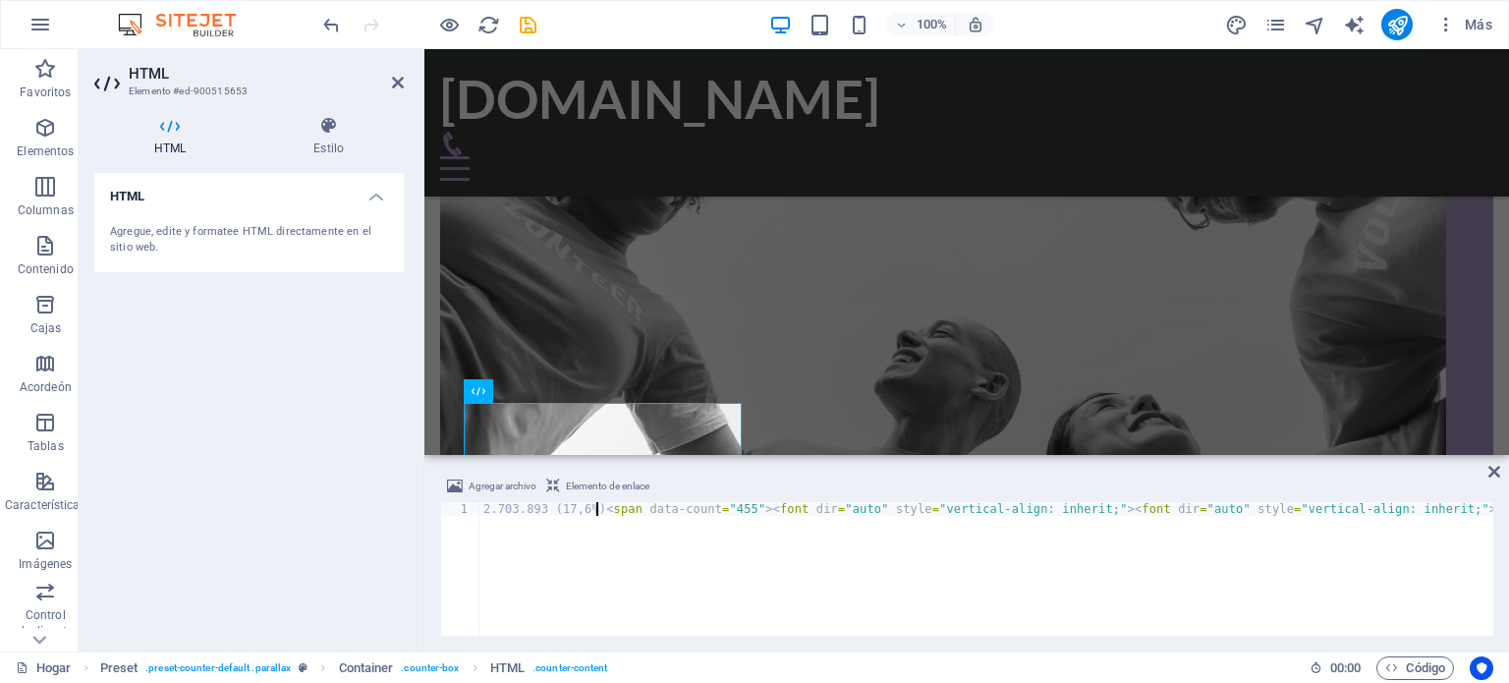
scroll to position [0, 9]
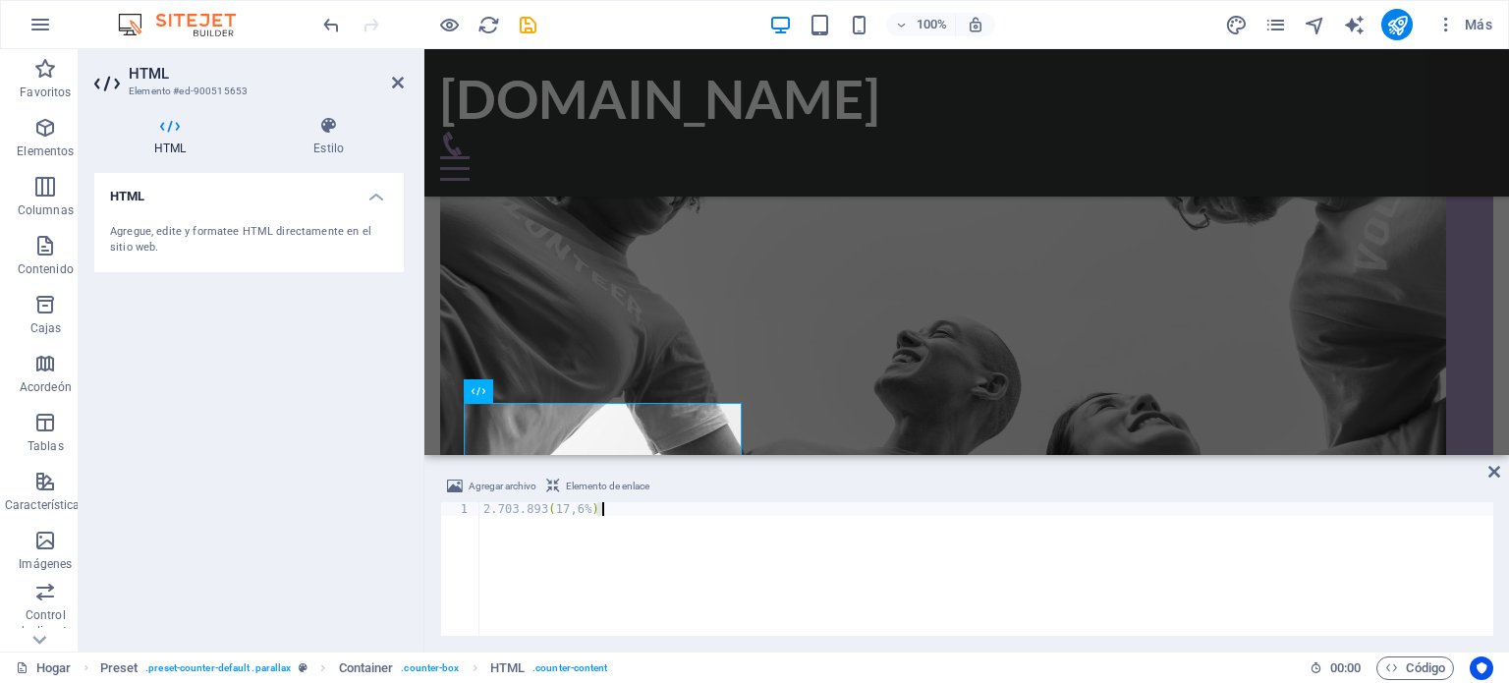
type textarea "2.703.893 (17,6%)<span data-count="455"><font dir="auto" style="vertical-align:…"
click at [356, 506] on div "HTML Agregue, edite y formatee HTML directamente en el sitio web." at bounding box center [249, 404] width 310 height 463
click at [346, 506] on div "HTML Agregue, edite y formatee HTML directamente en el sitio web." at bounding box center [249, 404] width 310 height 463
click at [1493, 475] on icon at bounding box center [1495, 472] width 12 height 16
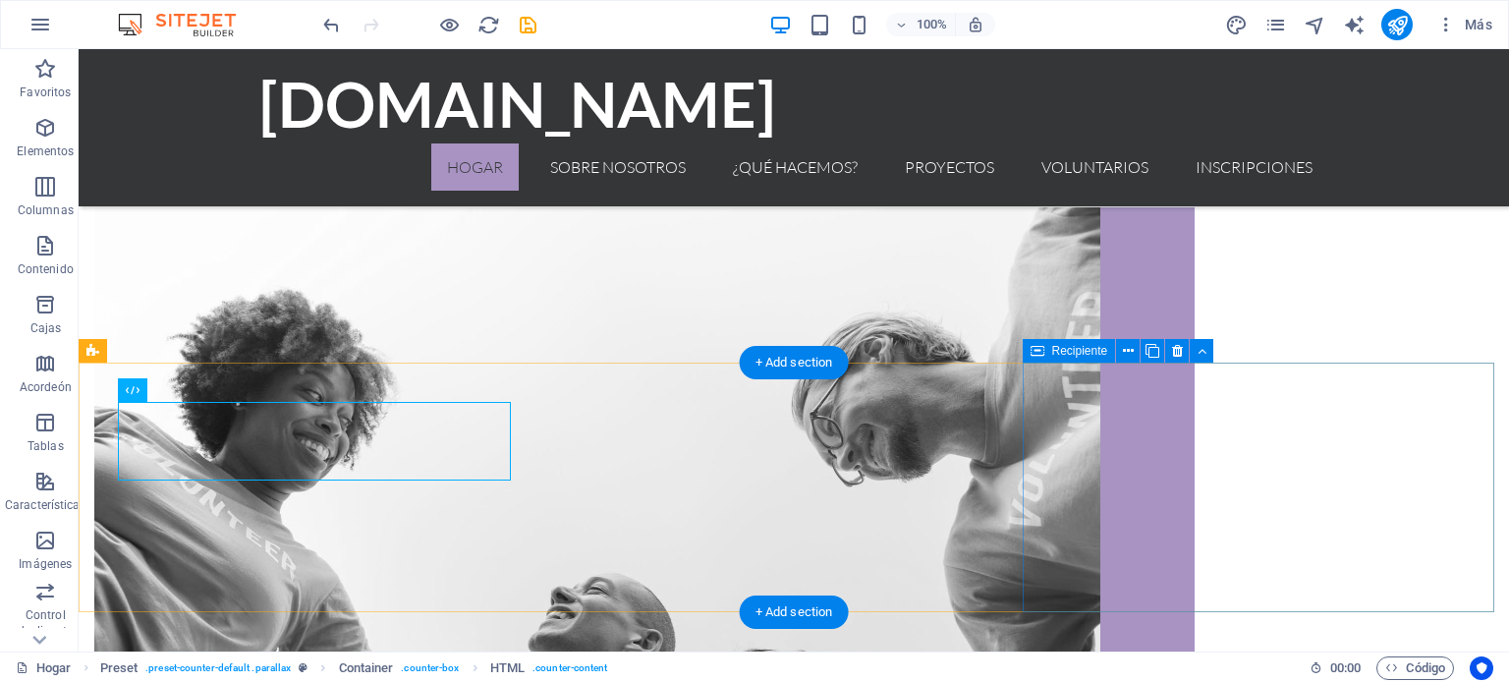
scroll to position [1144, 0]
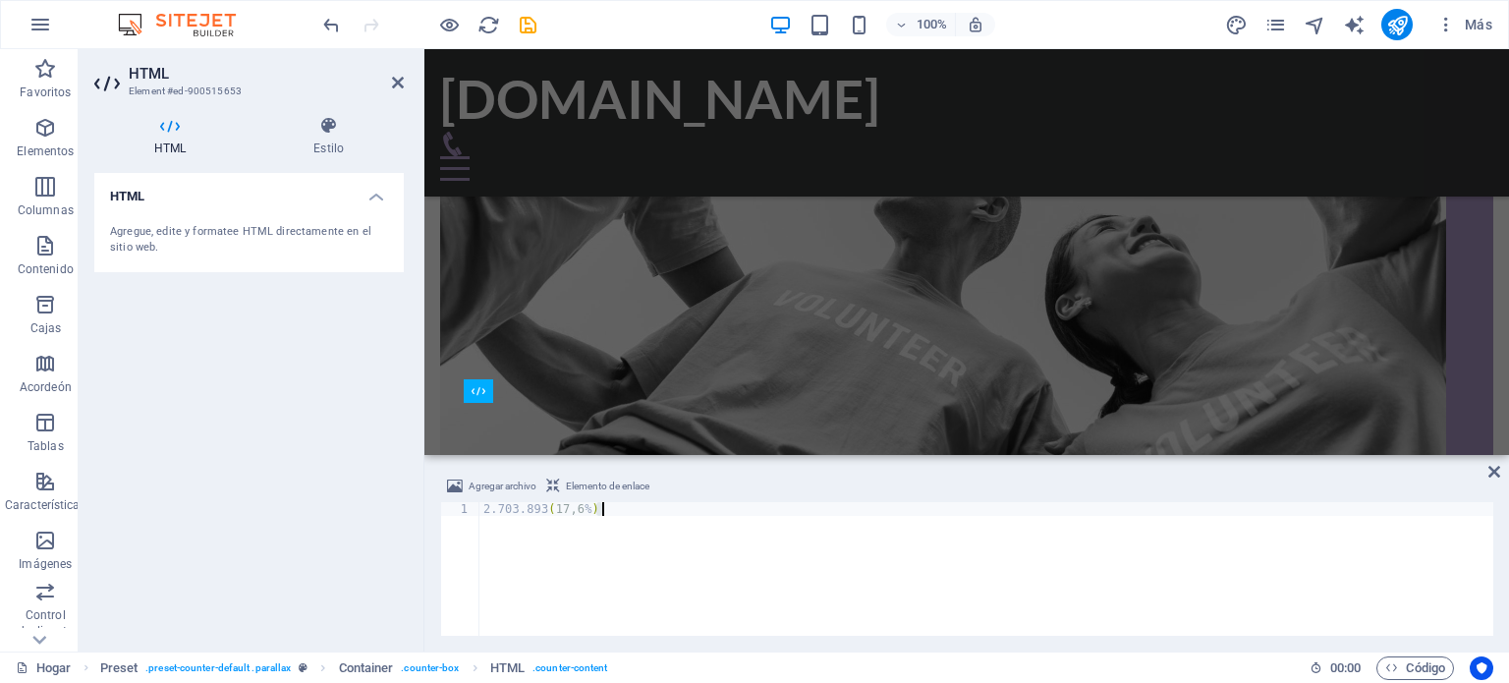
scroll to position [966, 0]
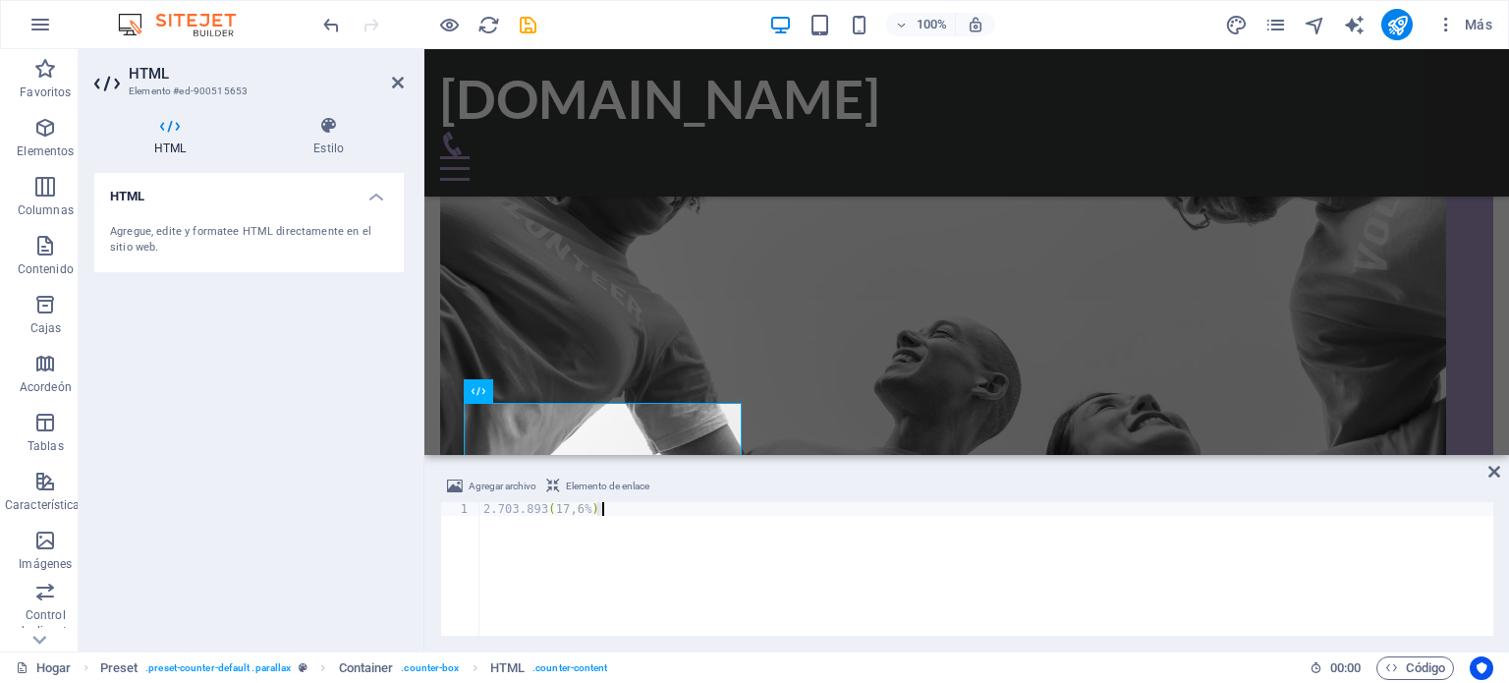
click at [623, 510] on div "2.703.893 ( 17,6 % ) ​ ​ ​ ​ ​ ​ ​ ​ ​ ​ ​ ​ ​ ​ ​ ​ ​ ​ ​ ​ ​ ​ ​ ​ ​ ​ ​ ​ ​ ​" at bounding box center [1026, 580] width 1094 height 157
type textarea "2.703.893 (17,6%)<spa<font dir="auto" style="vertical-align: inherit;"><font di…"
click at [694, 567] on div "2.703.893 ( 17,6 % ) ​ ​ ​ ​ ​ ​ ​ ​ ​ ​ ​ ​ ​ ​ ​ ​ ​ ​ ​ ​ ​ ​ ​ ​ ​ ​" at bounding box center [986, 582] width 1014 height 161
click at [313, 565] on div "HTML Agregue, edite y formatee HTML directamente en el sitio web." at bounding box center [249, 404] width 310 height 463
click at [312, 413] on div "HTML Agregue, edite y formatee HTML directamente en el sitio web." at bounding box center [249, 404] width 310 height 463
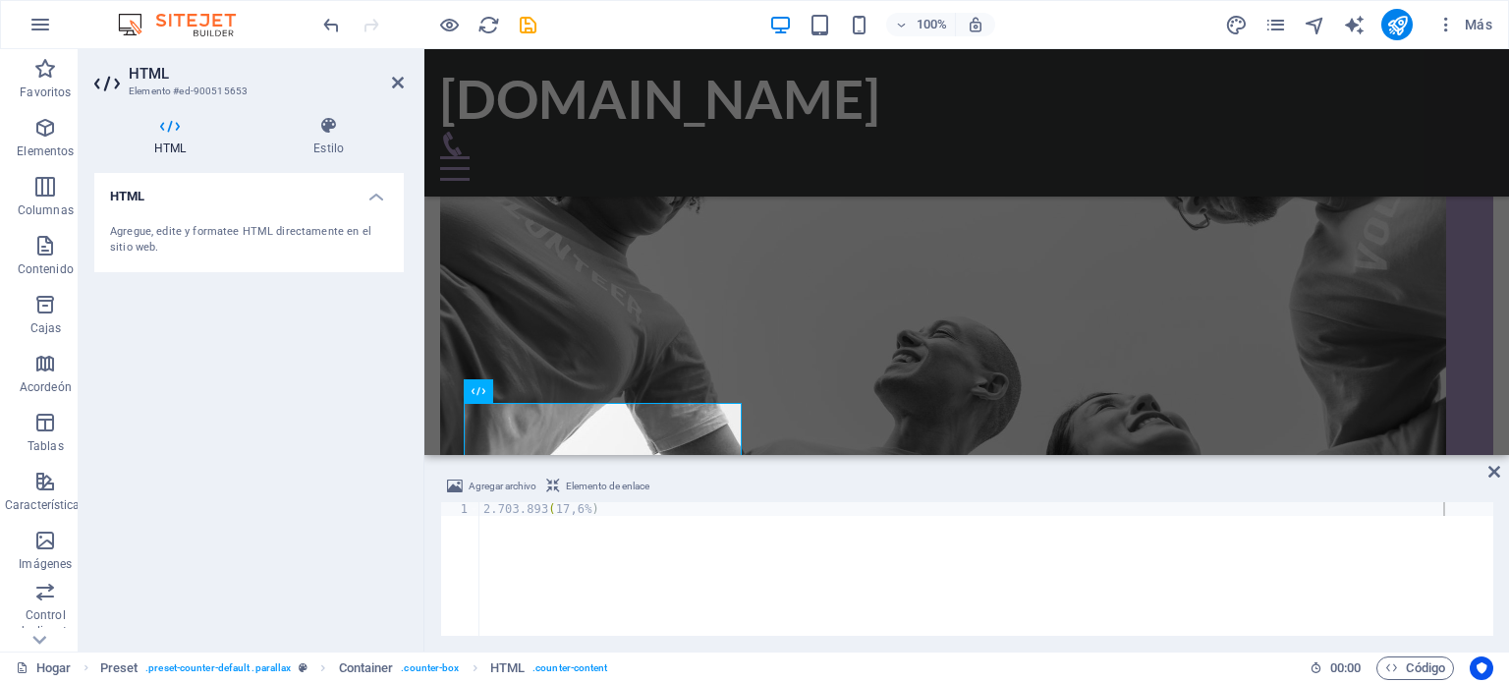
click at [250, 384] on div "HTML Agregue, edite y formatee HTML directamente en el sitio web." at bounding box center [249, 404] width 310 height 463
click at [1490, 472] on icon at bounding box center [1495, 472] width 12 height 16
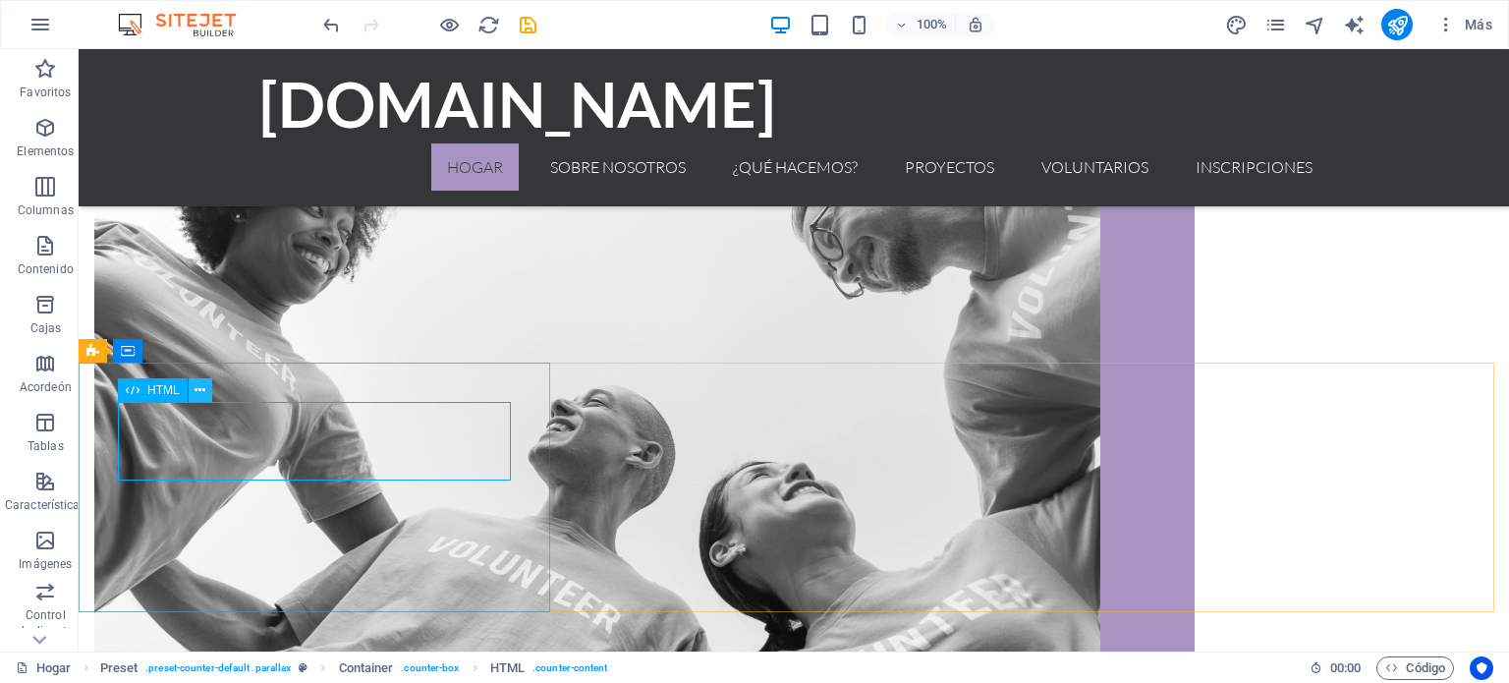
click at [197, 388] on icon at bounding box center [200, 390] width 11 height 21
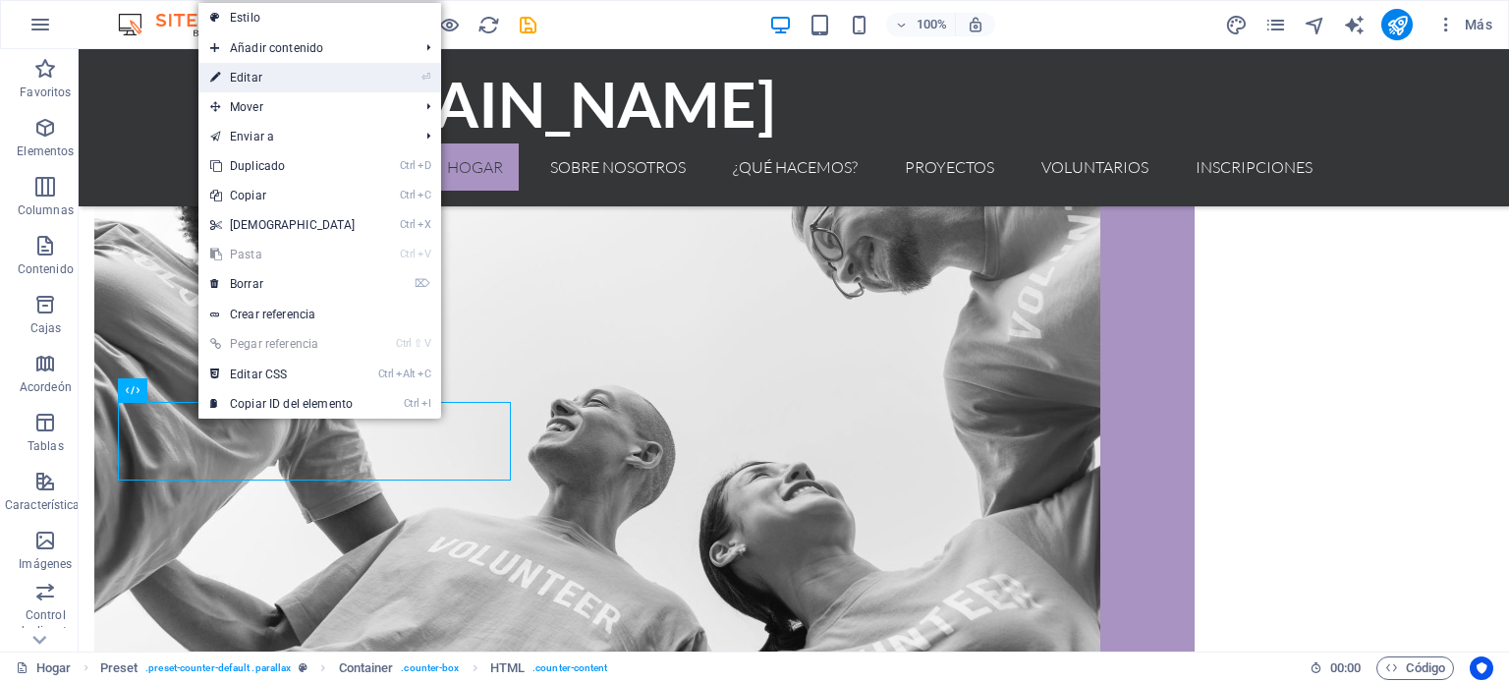
click at [286, 80] on link "⏎ Editar" at bounding box center [282, 77] width 169 height 29
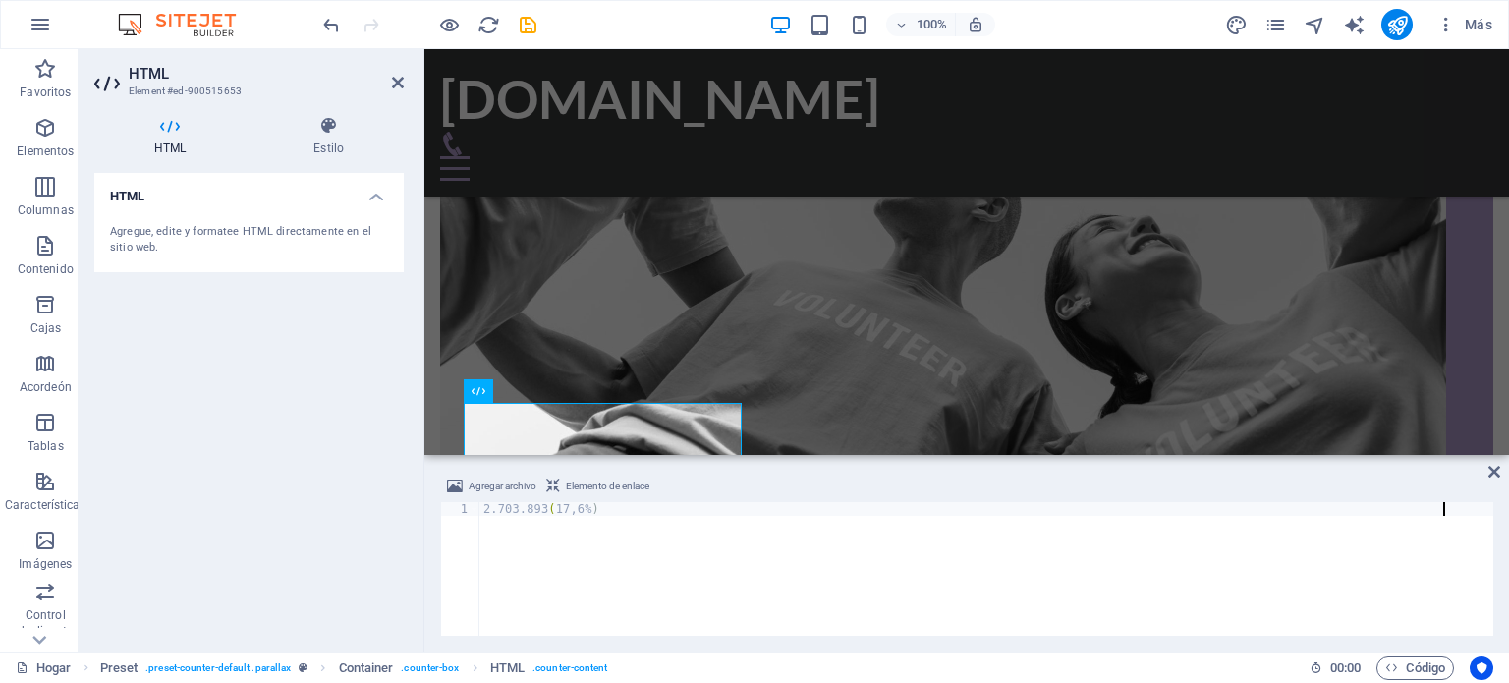
scroll to position [966, 0]
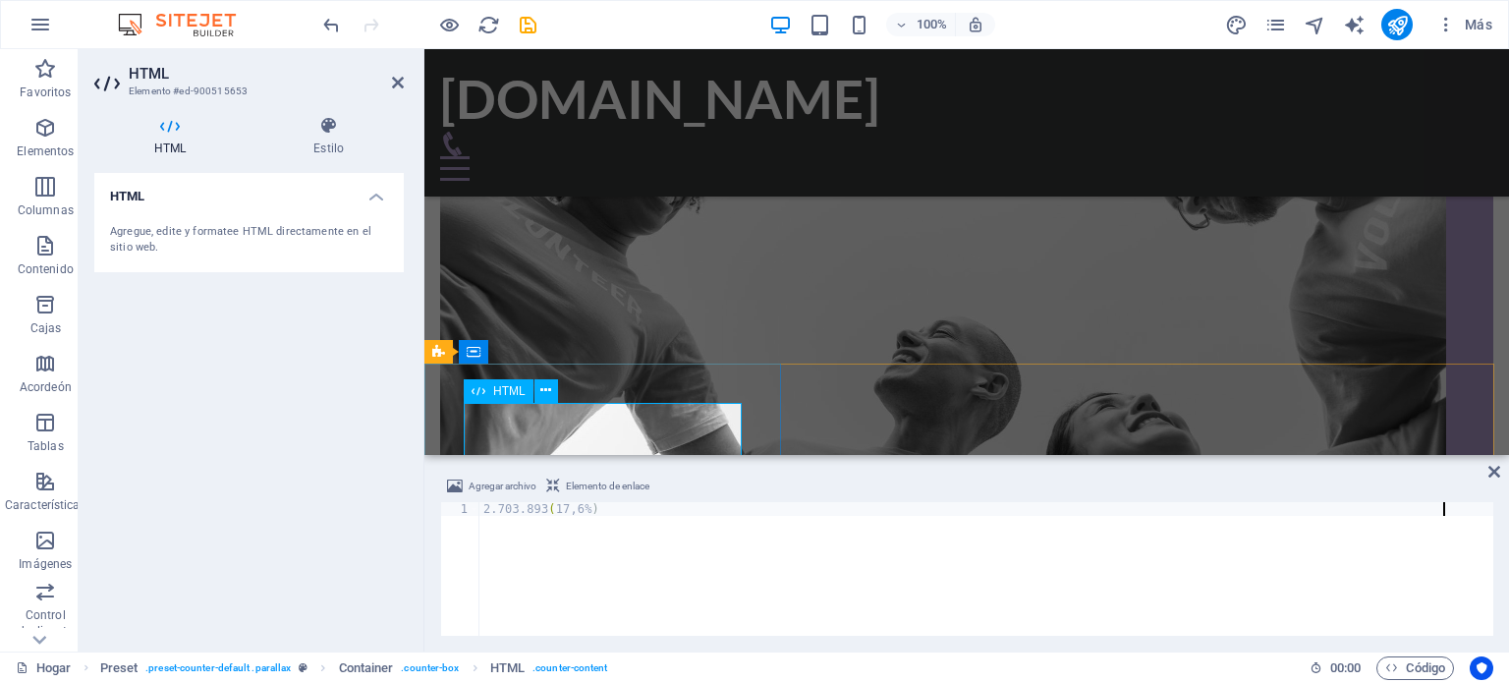
click at [211, 234] on font "Agregue, edite y formatee HTML directamente en el sitio web." at bounding box center [240, 239] width 261 height 29
click at [178, 129] on icon at bounding box center [169, 126] width 151 height 20
click at [165, 130] on icon at bounding box center [169, 126] width 151 height 20
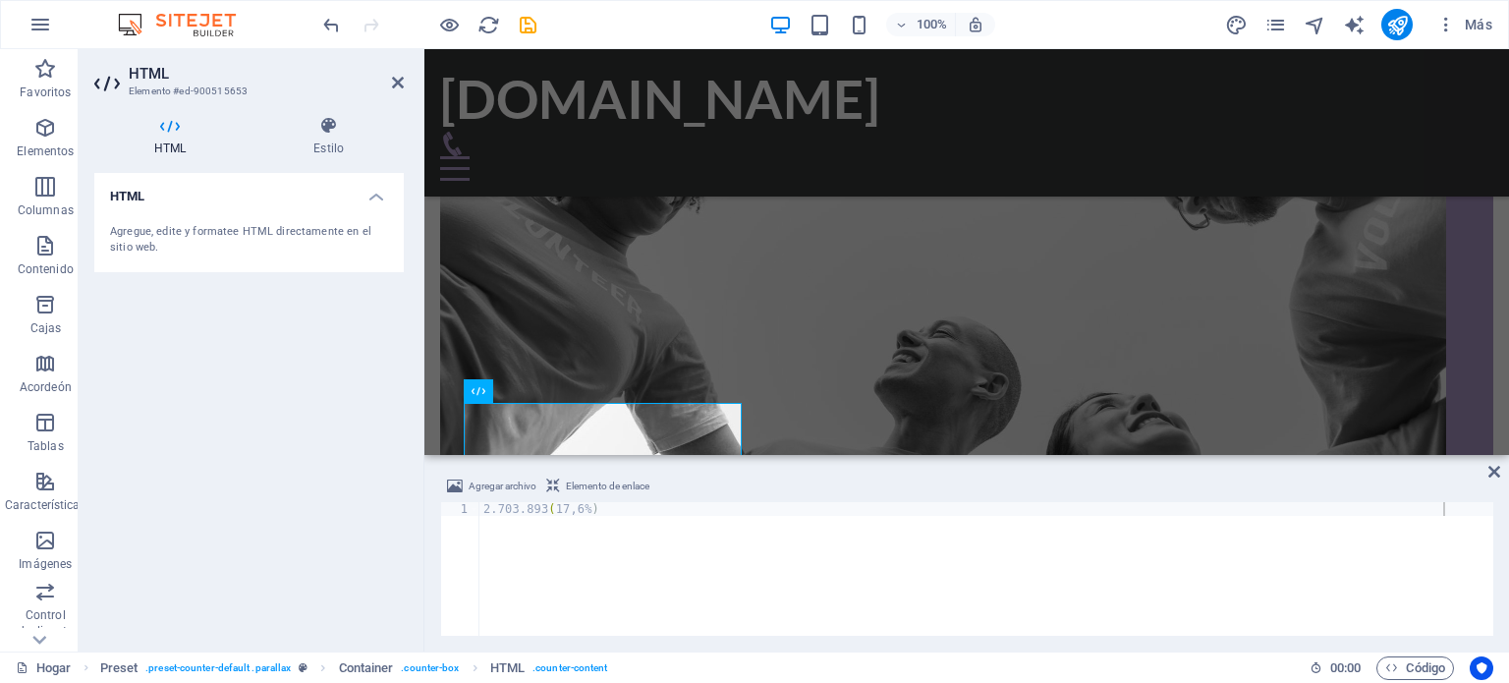
click at [625, 510] on div "2.703.893 ( 17,6 % ) ​ ​ ​ ​ ​ ​ ​ ​ ​ ​ ​ ​ ​ ​ ​ ​ ​ ​ ​ ​ ​ ​ ​ ​ ​ ​" at bounding box center [986, 582] width 1014 height 161
click at [625, 510] on div "2.703.893 ( 17,6 % ) ​ ​ ​ ​ ​ ​ ​ ​ ​ ​ ​ ​ ​ ​ ​ ​ ​ ​ ​ ​ ​ ​ ​ ​ ​ ​" at bounding box center [986, 569] width 1014 height 134
click at [607, 510] on div "2.703.893 ( 17,6 % ) ​ ​ ​ ​ ​ ​ ​ ​ ​ ​ ​ ​ ​ ​ ​ ​ ​ ​ ​ ​ ​ ​ ​ ​ ​ ​" at bounding box center [986, 582] width 1014 height 161
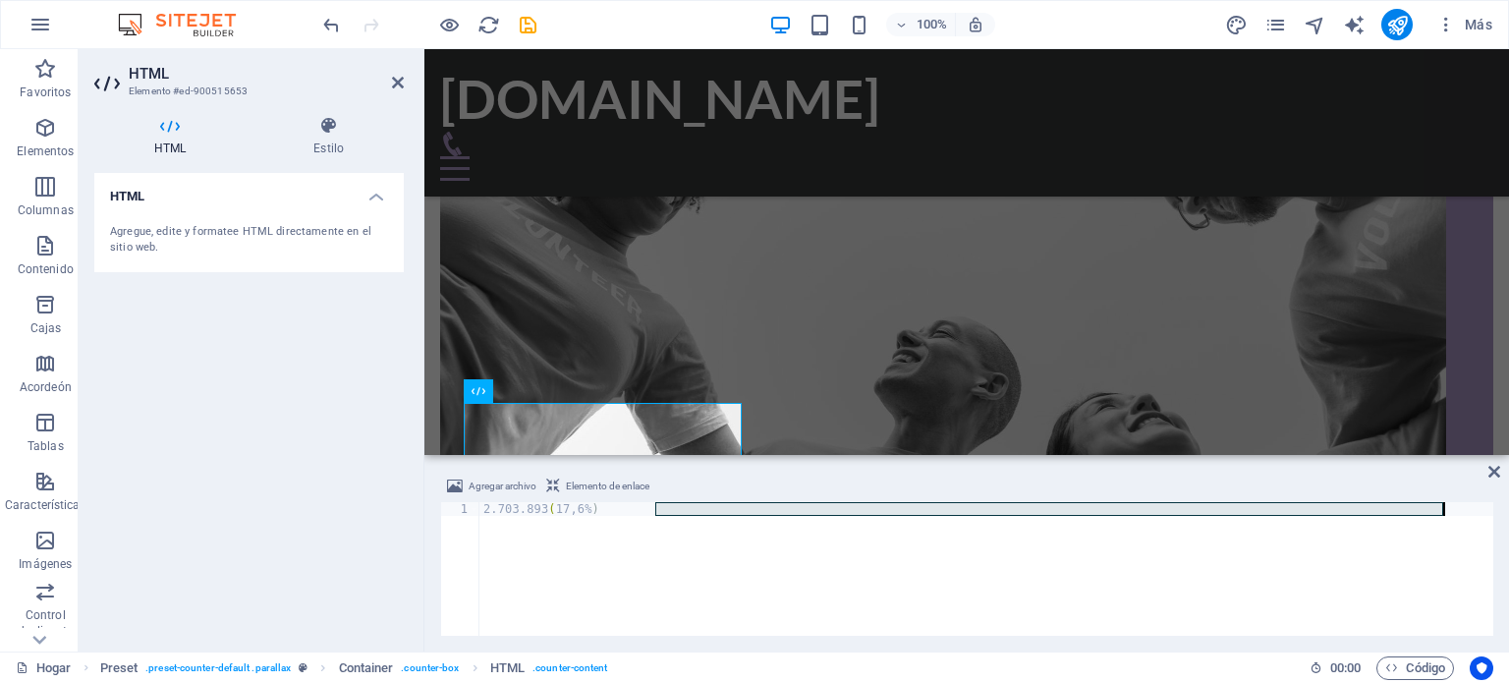
drag, startPoint x: 652, startPoint y: 511, endPoint x: 1166, endPoint y: 577, distance: 518.1
click at [1166, 577] on div "2.703.893 ( 17,6 % ) ​ ​ ​ ​ ​ ​ ​ ​ ​ ​ ​ ​ ​ ​ ​ ​ ​ ​ ​ ​ ​ ​ ​ ​ ​ ​" at bounding box center [986, 582] width 1014 height 161
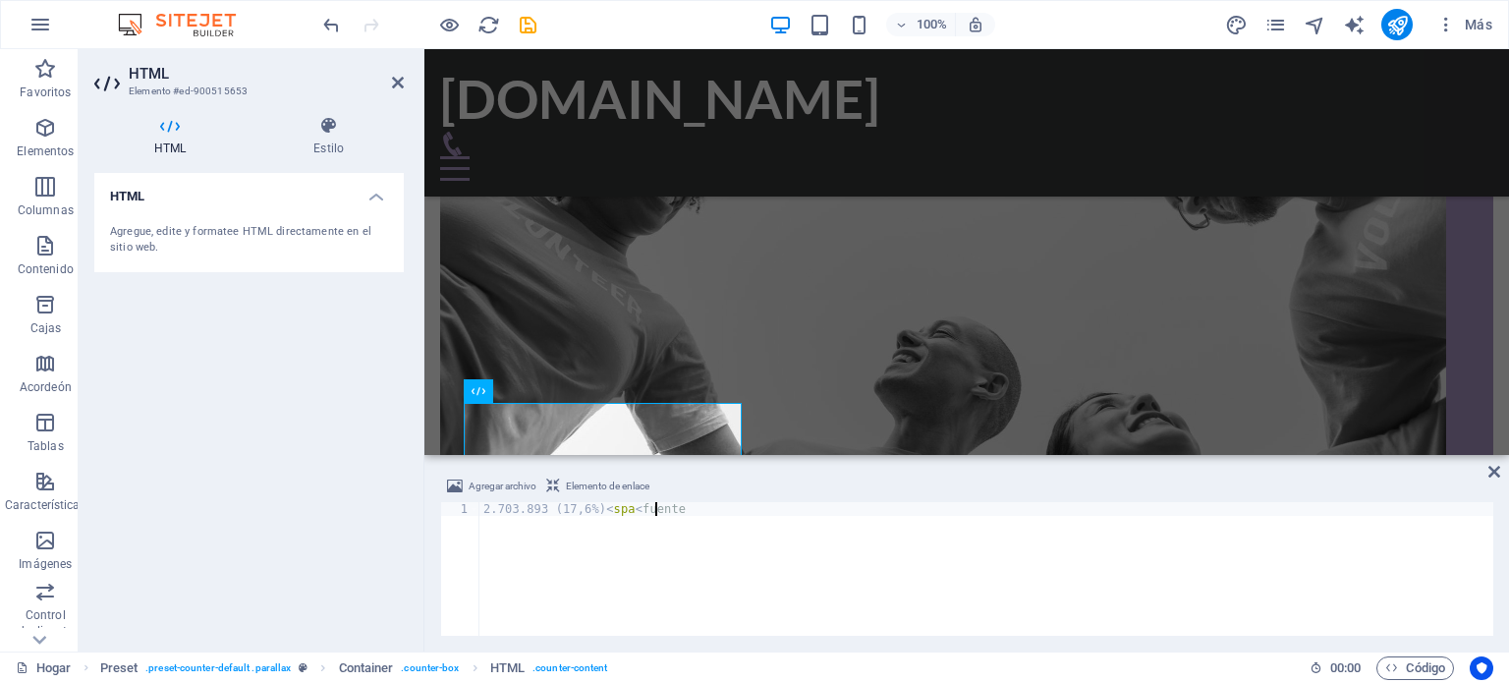
type textarea "2.703.893 (17,6%)<spa<fon"
click at [313, 569] on div "HTML Agregue, edite y formatee HTML directamente en el sitio web." at bounding box center [249, 404] width 310 height 463
click at [310, 567] on div "HTML Agregue, edite y formatee HTML directamente en el sitio web." at bounding box center [249, 404] width 310 height 463
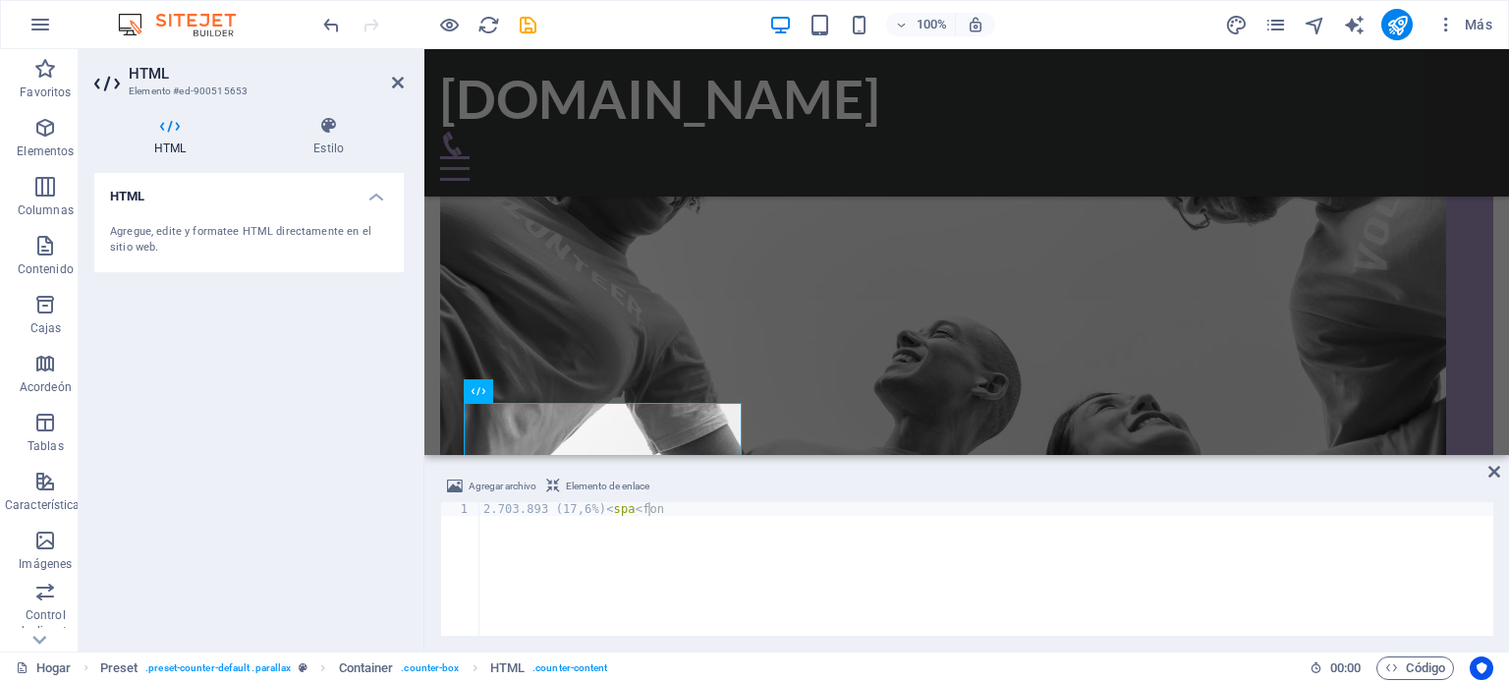
click at [310, 567] on div "HTML Agregue, edite y formatee HTML directamente en el sitio web." at bounding box center [249, 404] width 310 height 463
click at [237, 398] on div "HTML Agregue, edite y formatee HTML directamente en el sitio web." at bounding box center [249, 404] width 310 height 463
click at [1494, 475] on icon at bounding box center [1495, 472] width 12 height 16
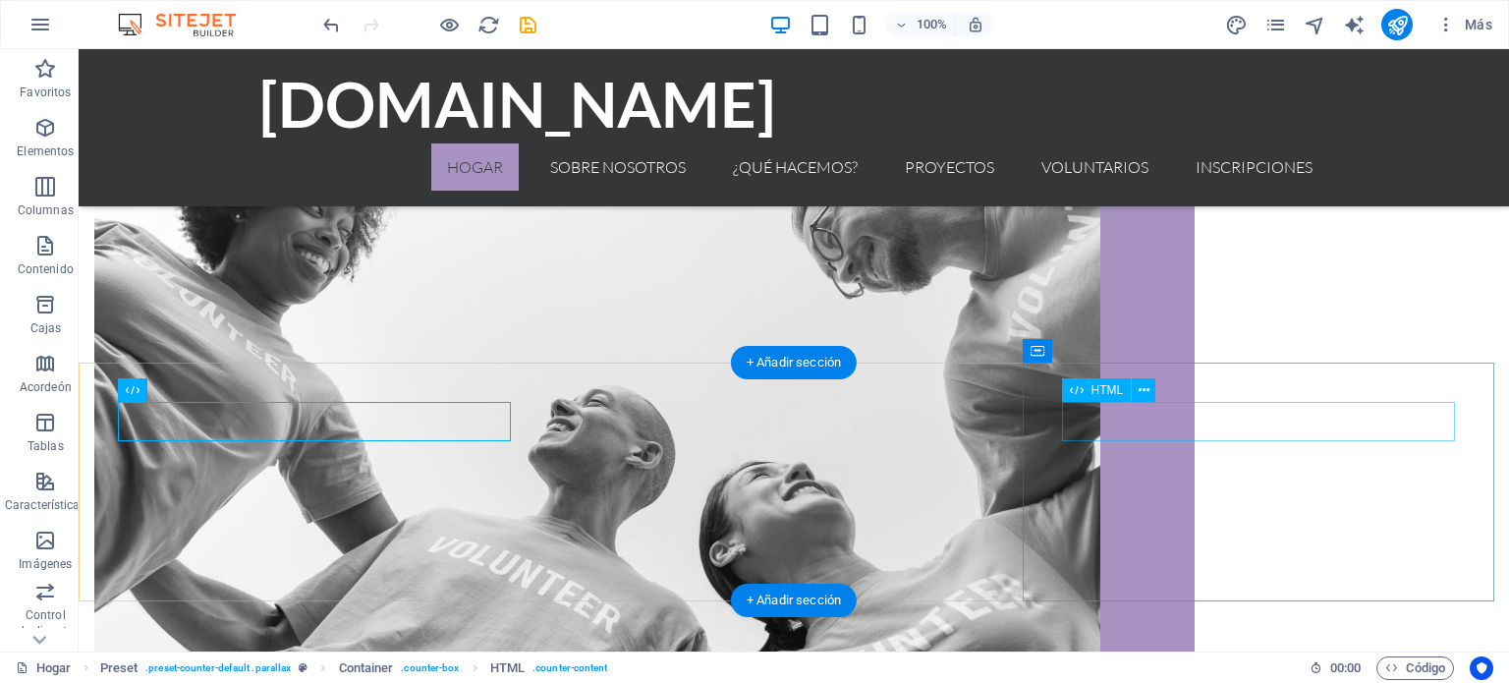
scroll to position [1045, 0]
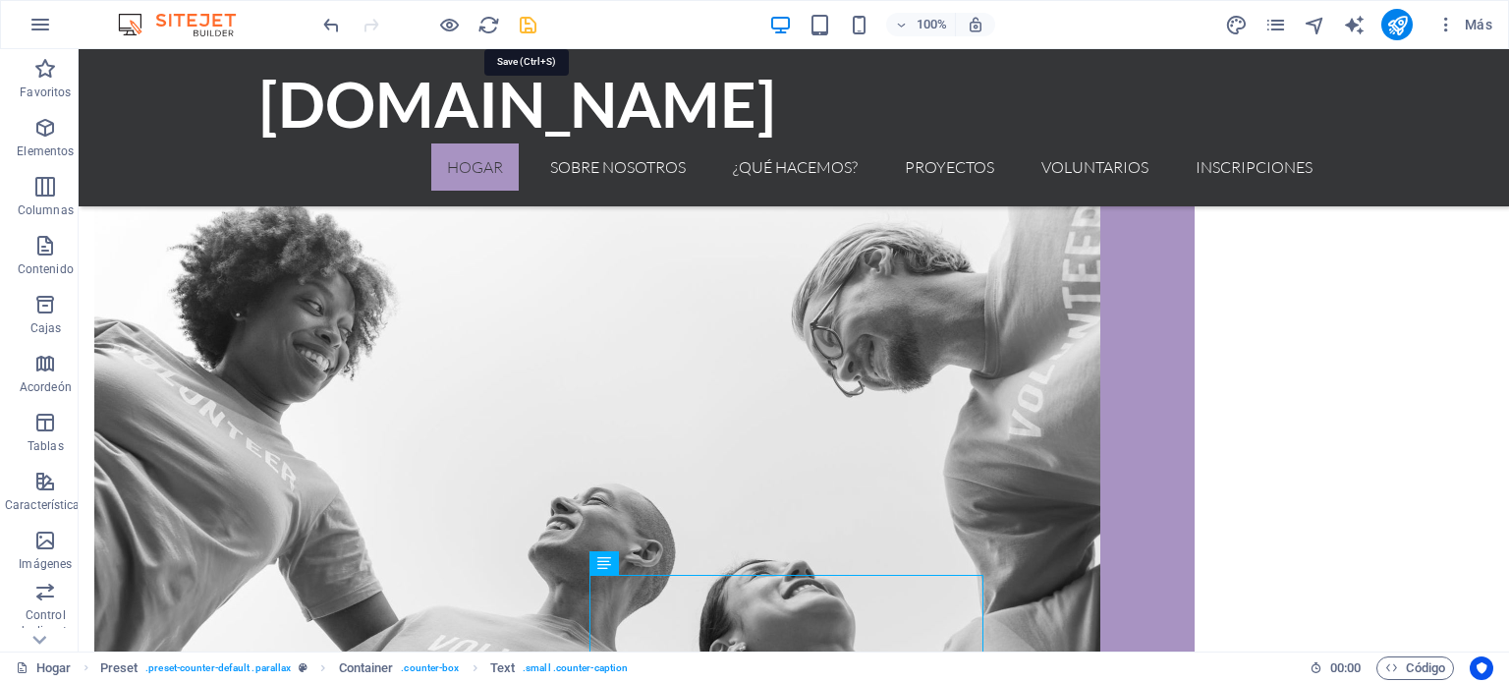
click at [521, 25] on icon "ahorrar" at bounding box center [528, 25] width 23 height 23
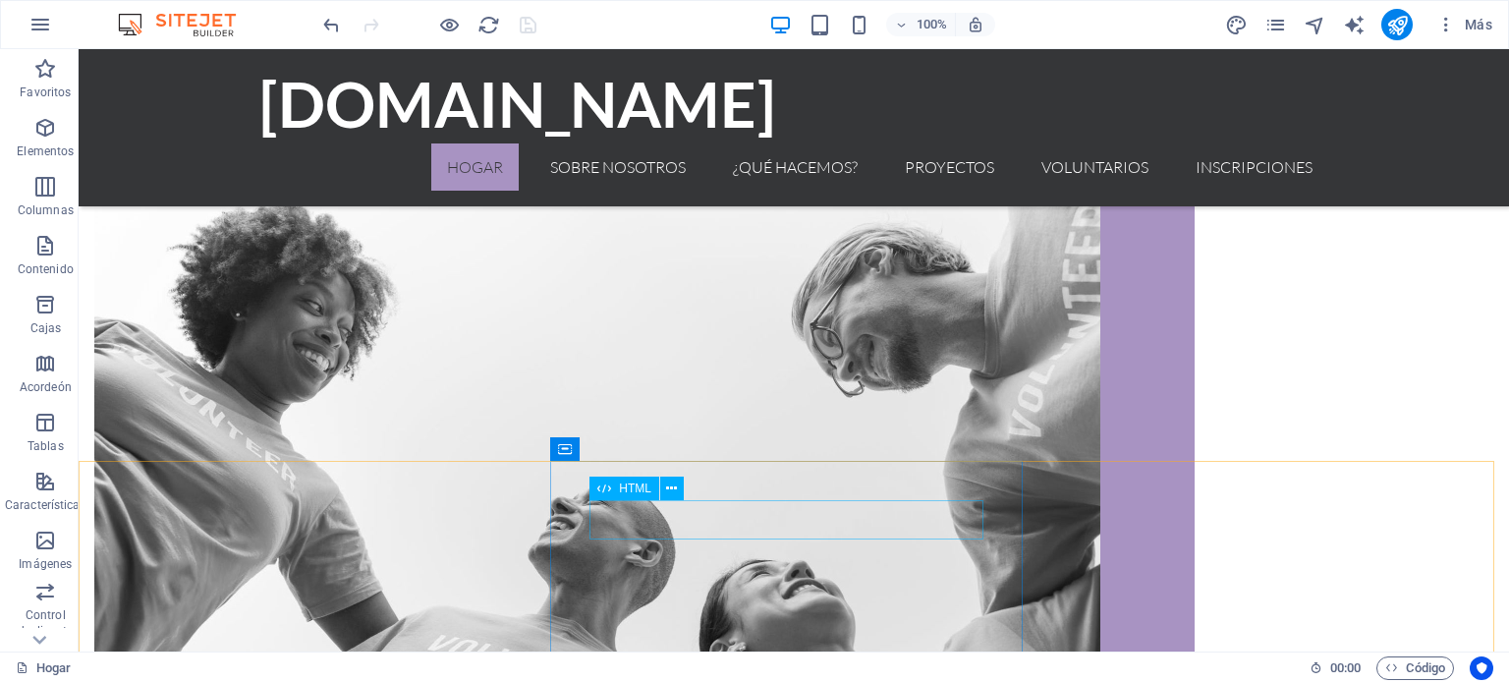
click at [627, 484] on font "HTML" at bounding box center [635, 488] width 32 height 14
click at [676, 490] on icon at bounding box center [671, 489] width 11 height 21
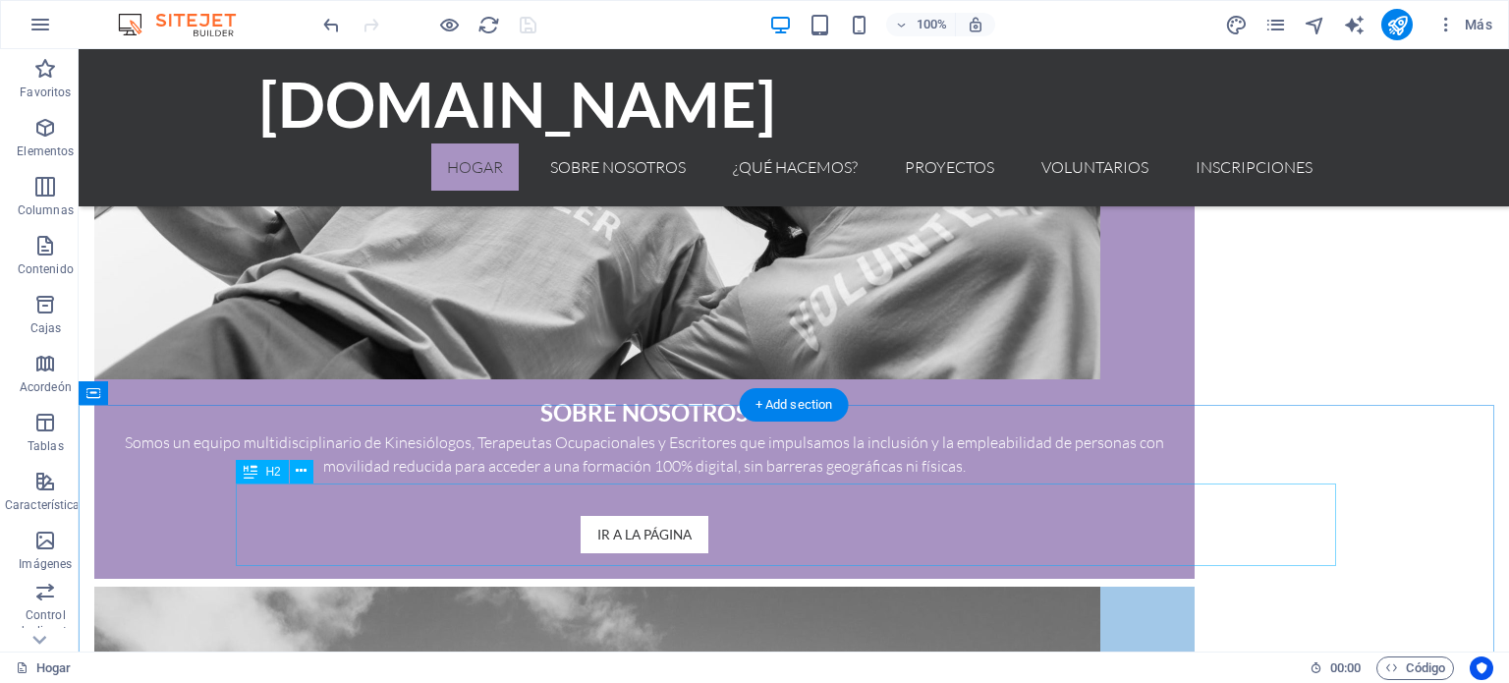
scroll to position [1340, 0]
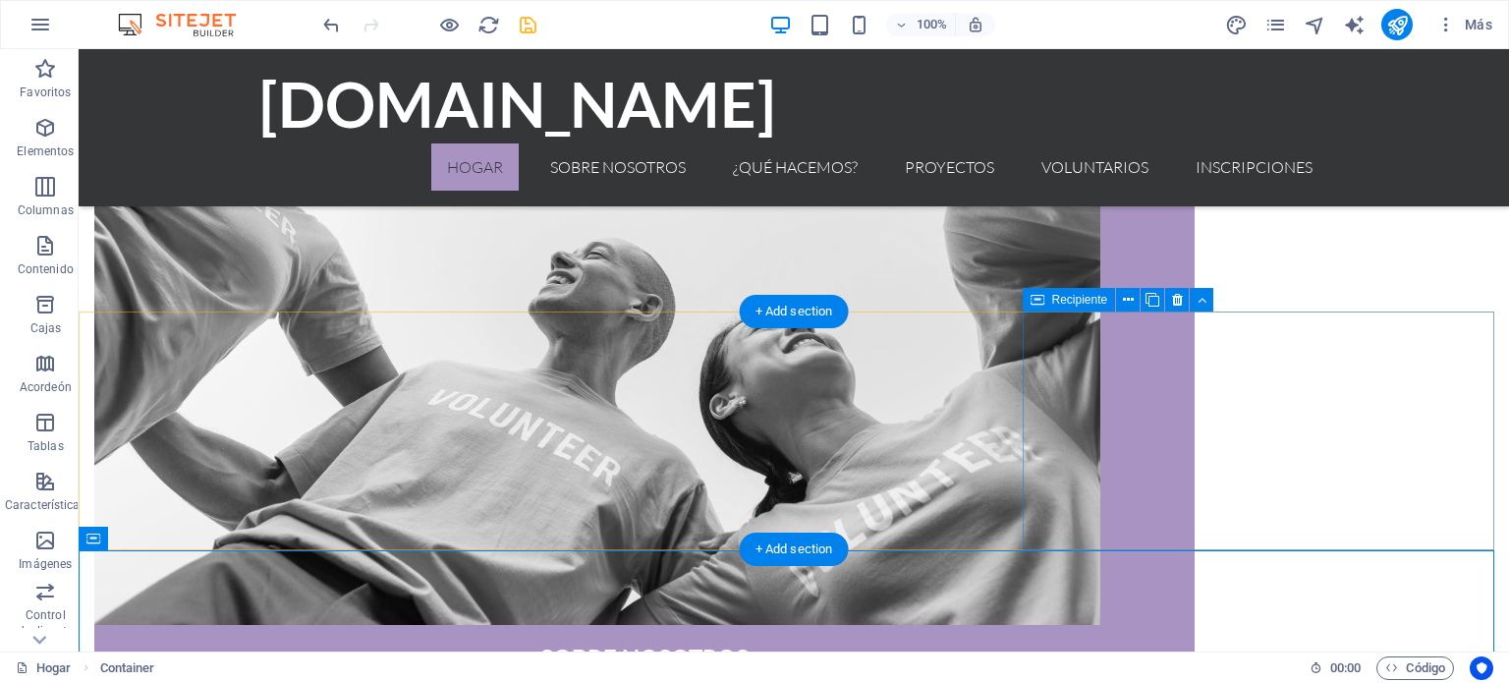
scroll to position [1195, 0]
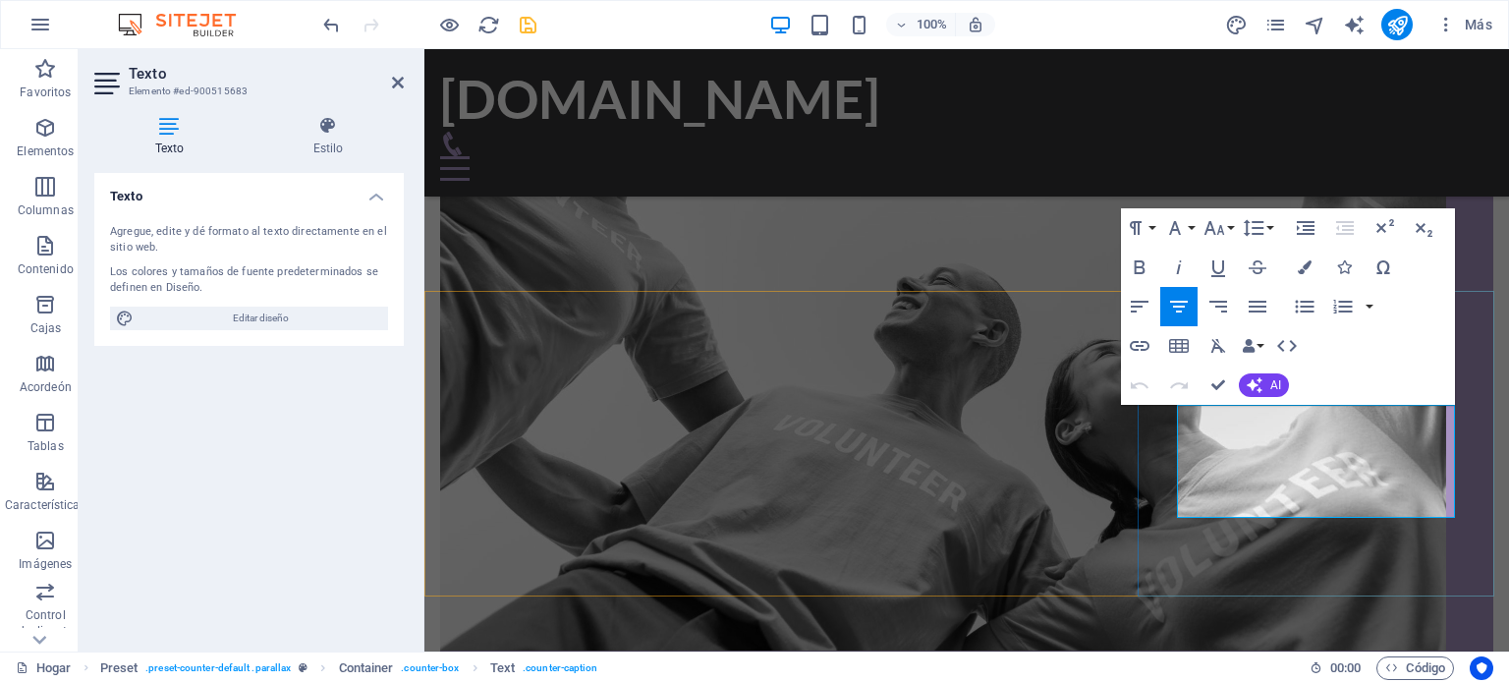
drag, startPoint x: 1427, startPoint y: 504, endPoint x: 1182, endPoint y: 494, distance: 244.9
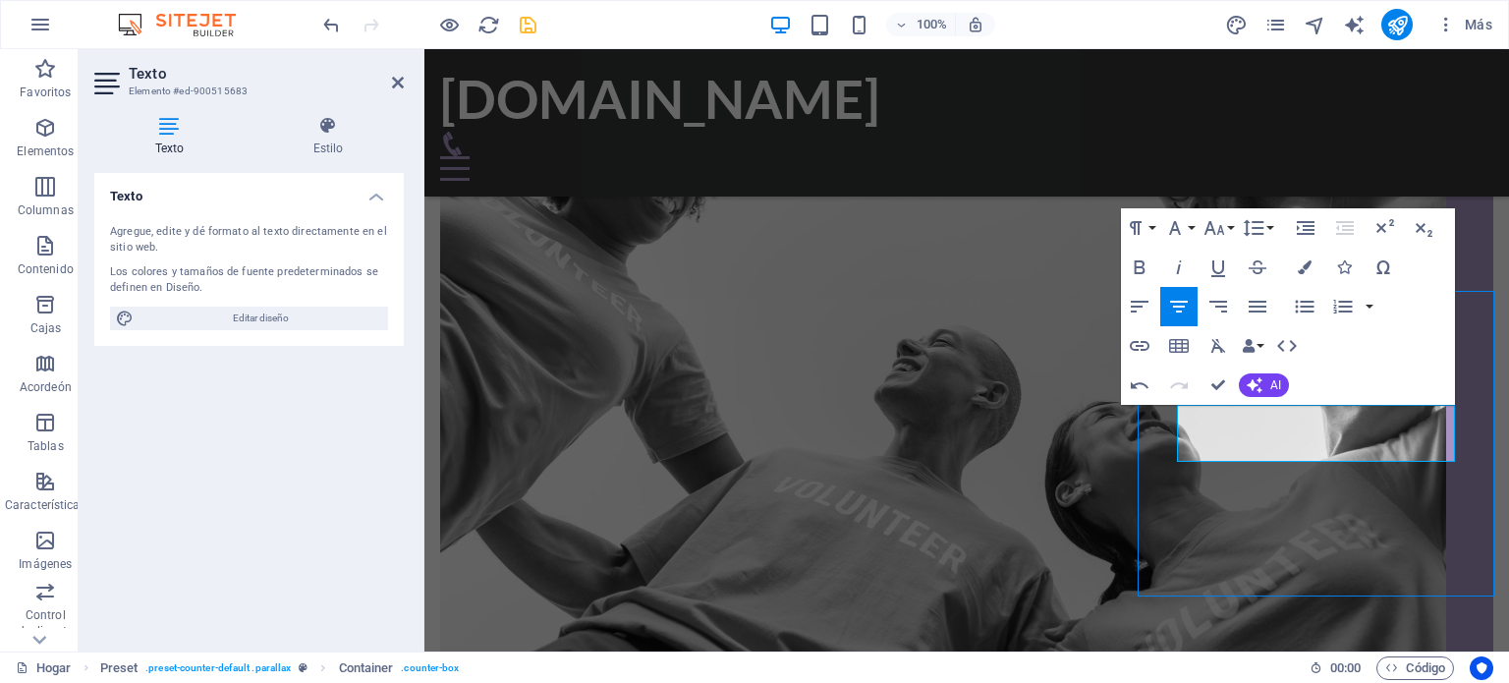
scroll to position [1214, 0]
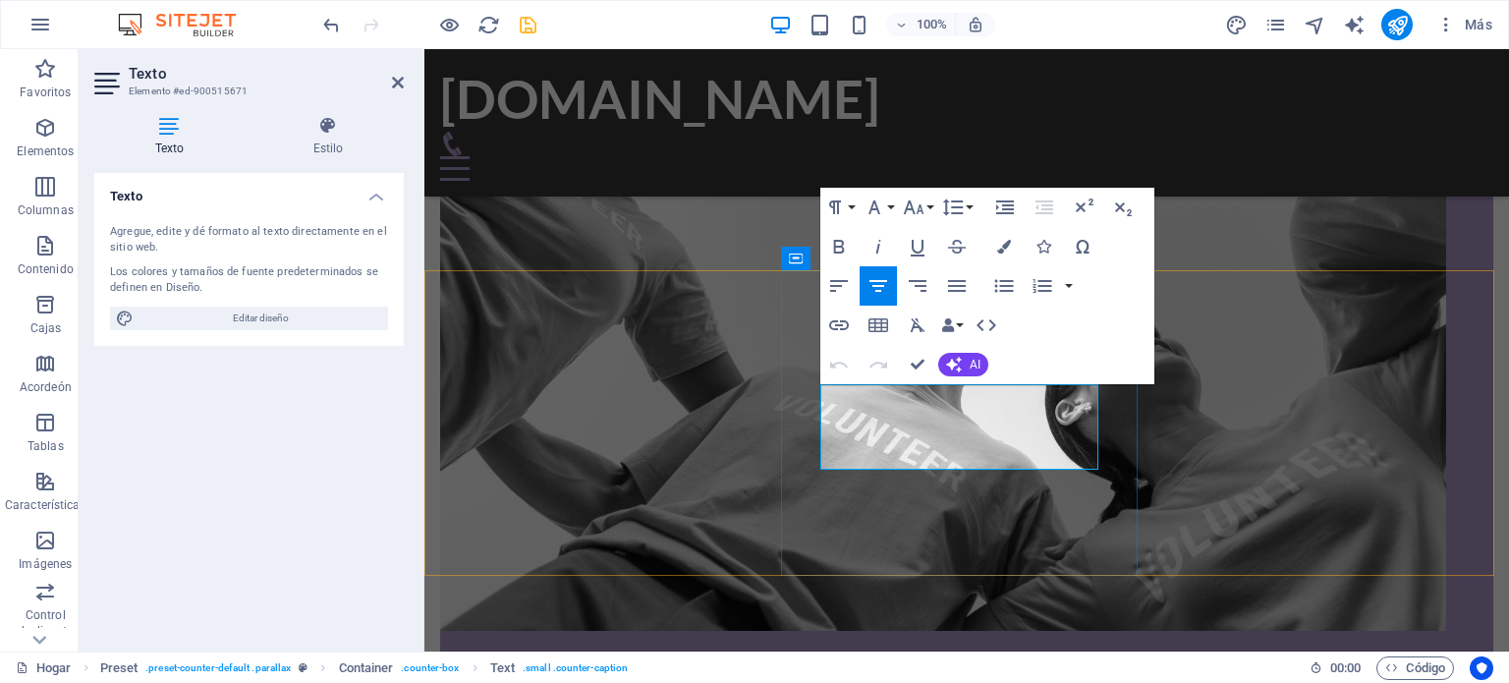
drag, startPoint x: 1071, startPoint y: 455, endPoint x: 774, endPoint y: 408, distance: 300.5
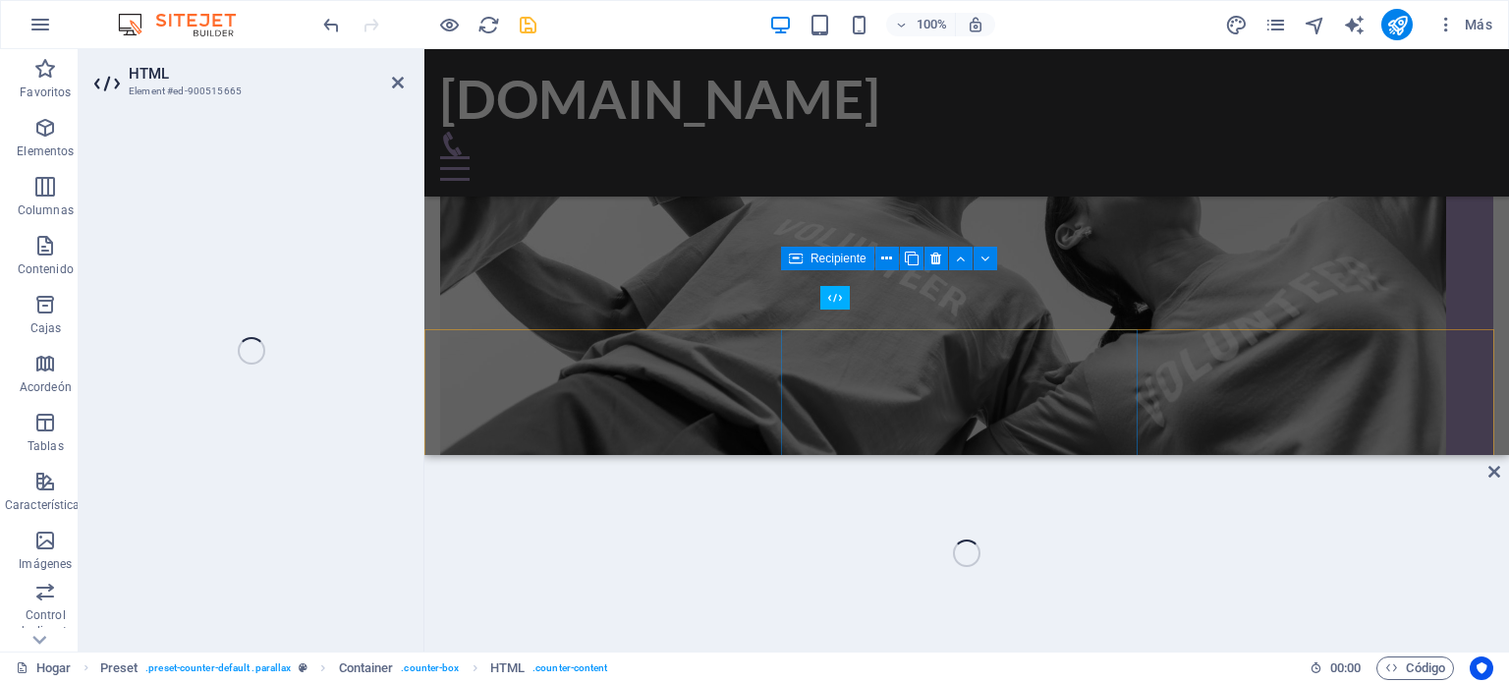
scroll to position [1058, 0]
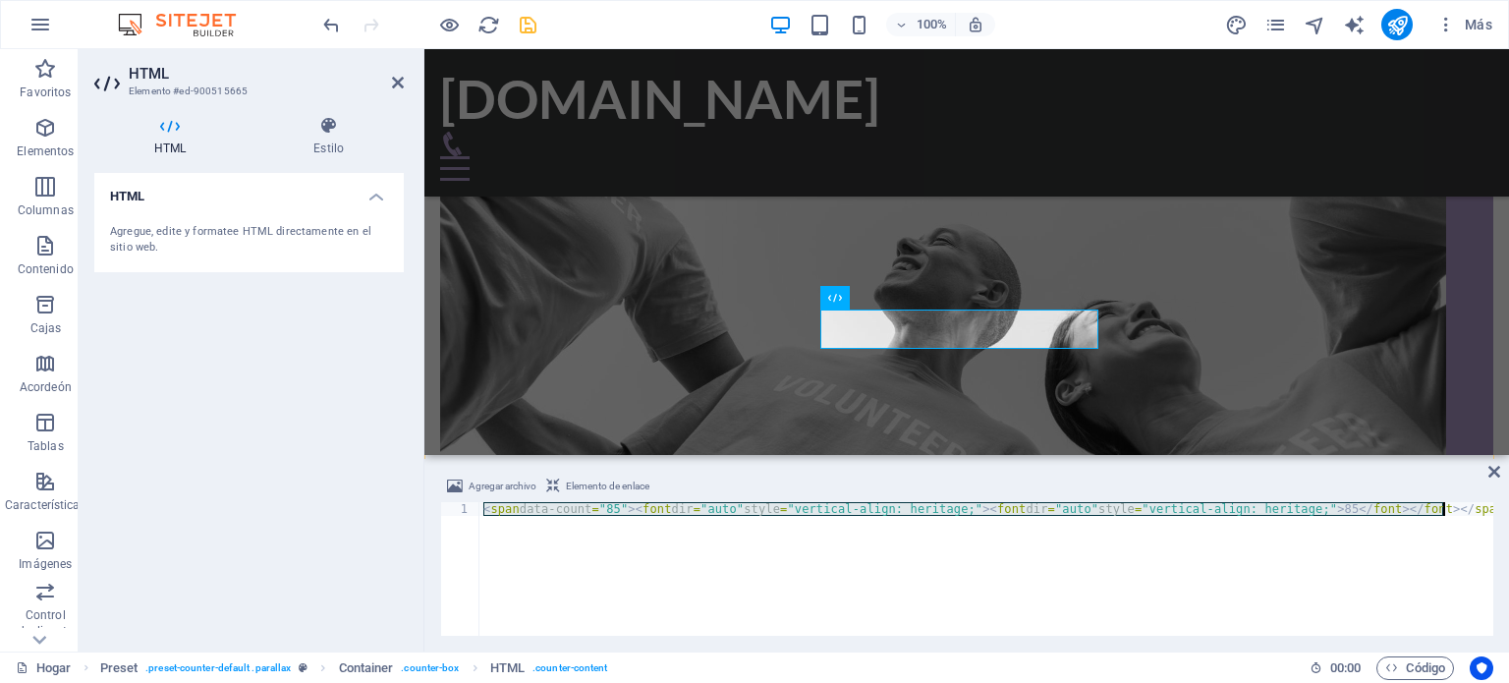
drag, startPoint x: 481, startPoint y: 512, endPoint x: 1508, endPoint y: 506, distance: 1026.8
click at [1508, 506] on div "Agregar archivo Elemento de enlace <span data-count="85"><font dir="auto" style…" at bounding box center [966, 555] width 1085 height 193
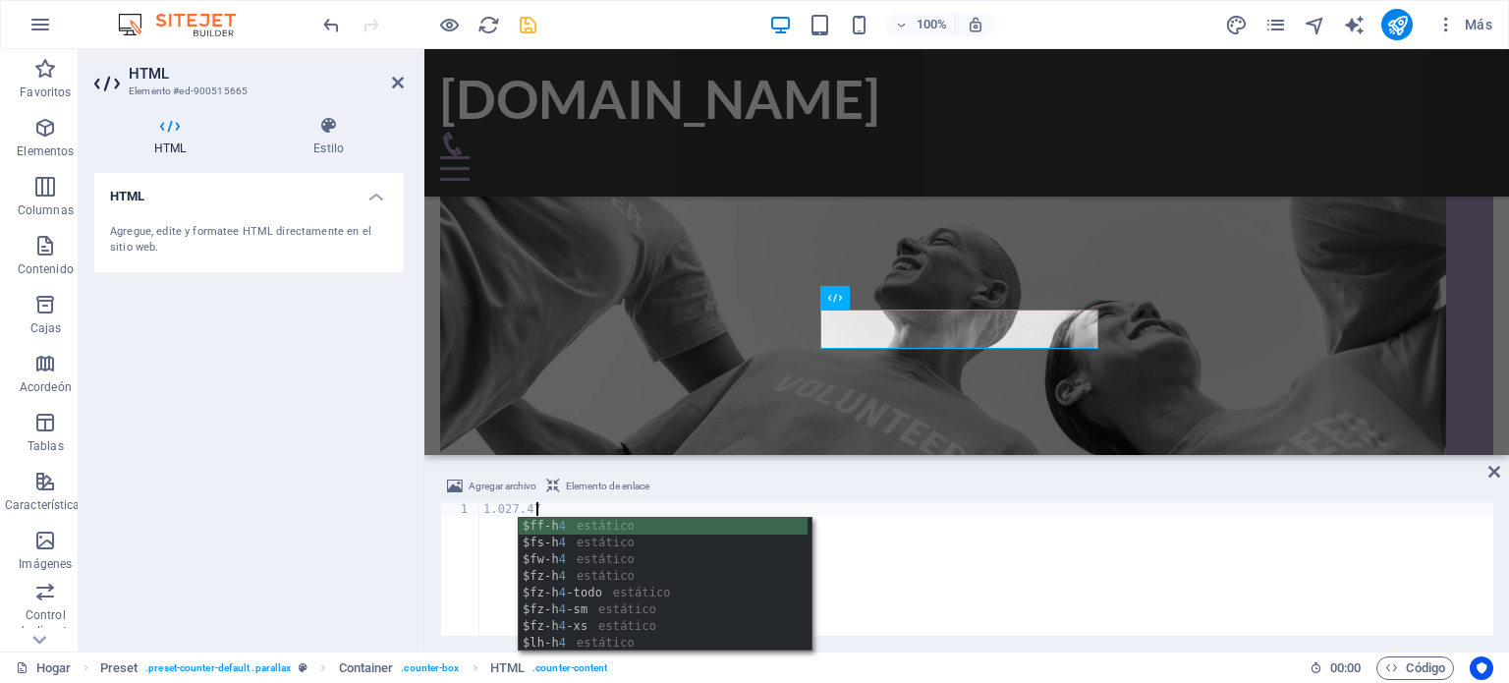
scroll to position [0, 3]
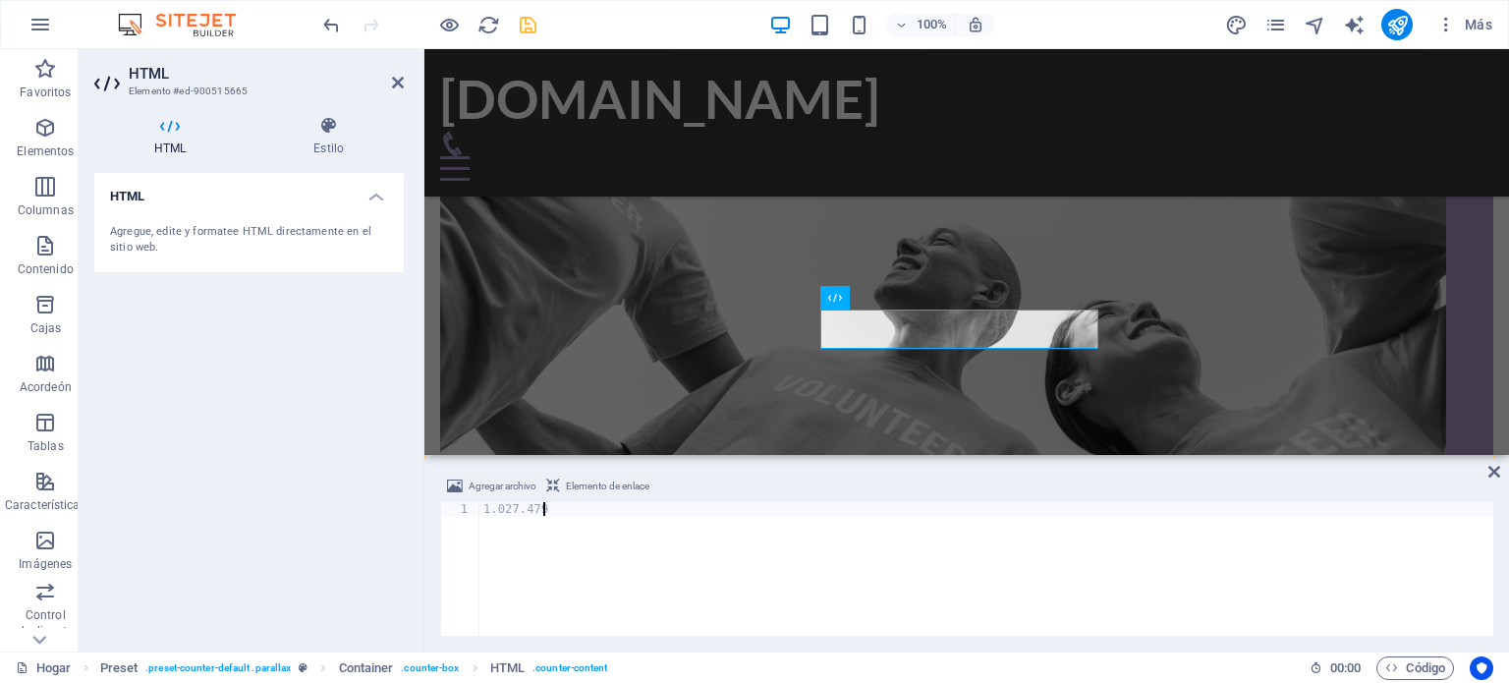
click at [1026, 558] on div "1.027.479" at bounding box center [986, 582] width 1014 height 161
click at [1027, 558] on div "1.027.479" at bounding box center [986, 582] width 1014 height 161
type textarea "1.027.479"
click at [248, 377] on div "HTML Agregue, edite y formatee HTML directamente en el sitio web." at bounding box center [249, 404] width 310 height 463
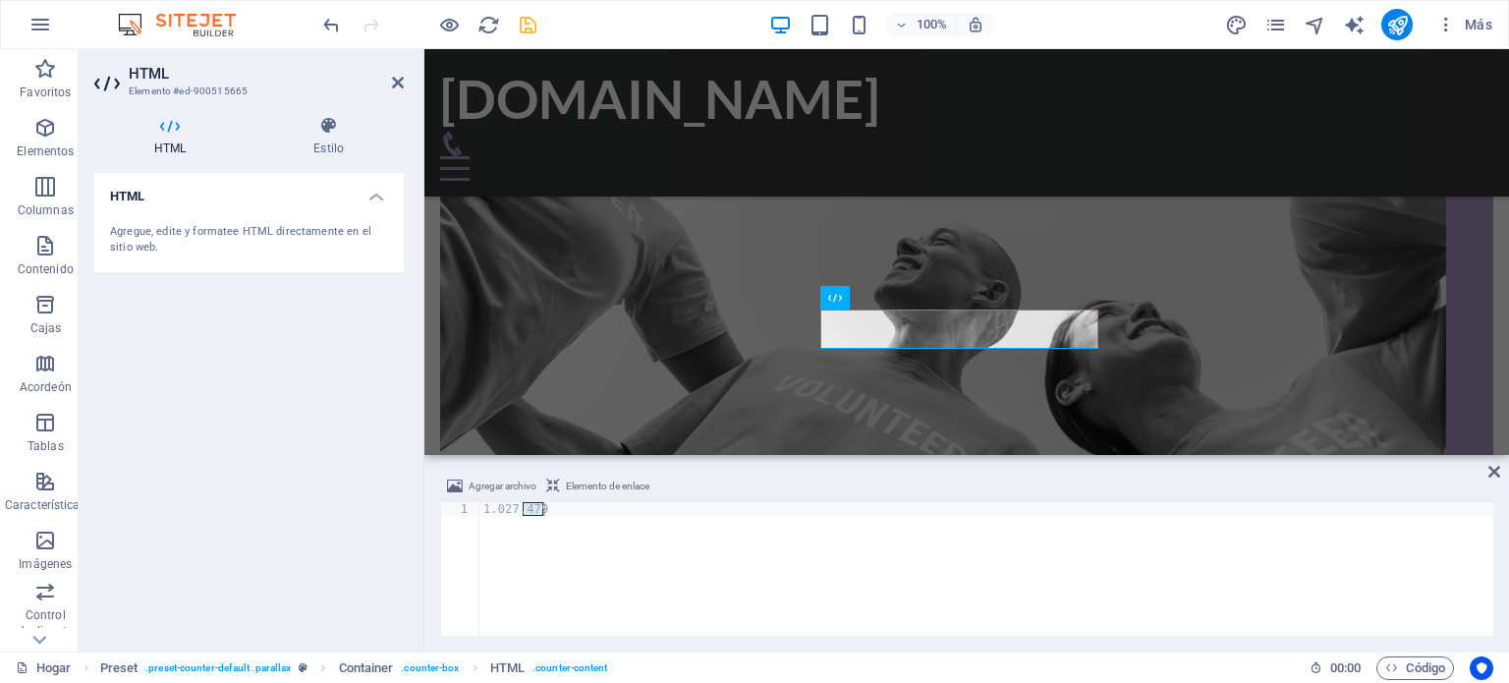
click at [264, 479] on div "HTML Agregue, edite y formatee HTML directamente en el sitio web." at bounding box center [249, 404] width 310 height 463
click at [986, 536] on div "1.027.479" at bounding box center [986, 569] width 1014 height 134
click at [316, 528] on div "HTML Agregue, edite y formatee HTML directamente en el sitio web." at bounding box center [249, 404] width 310 height 463
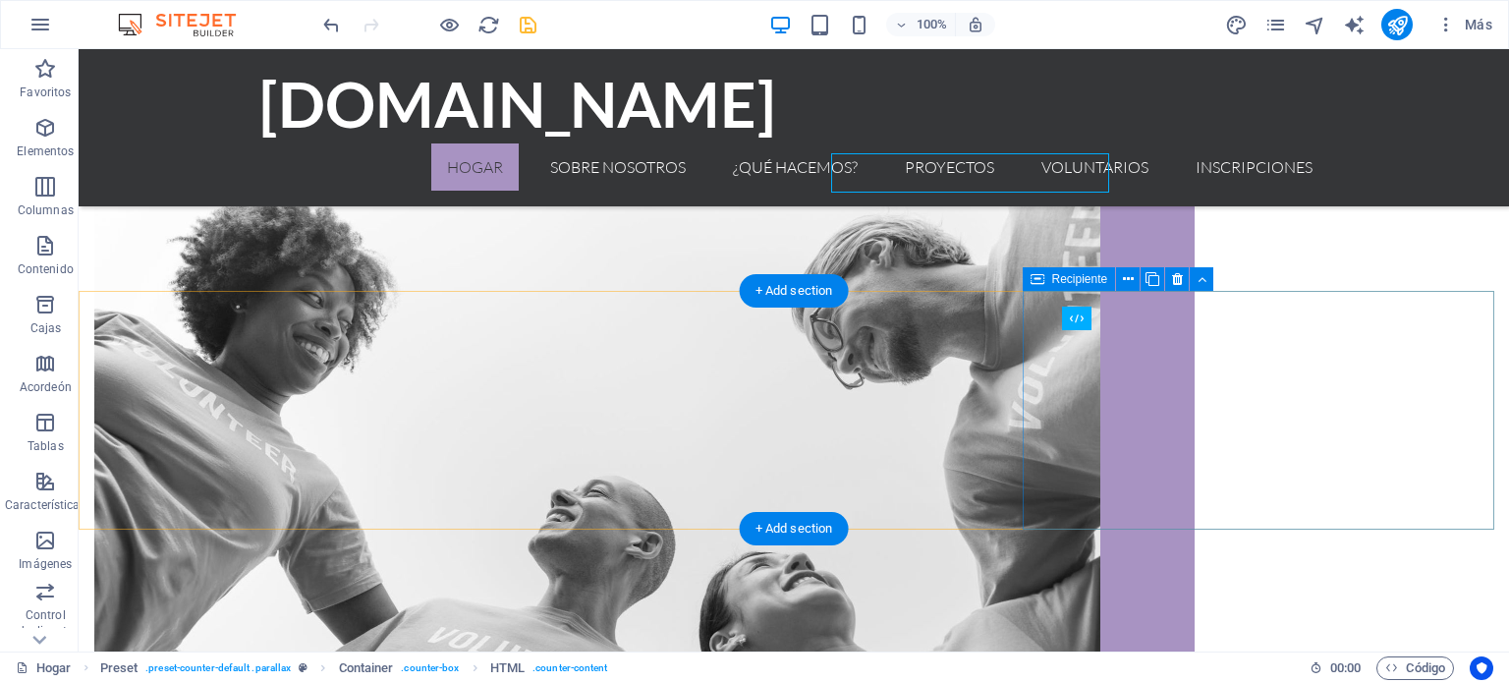
scroll to position [1214, 0]
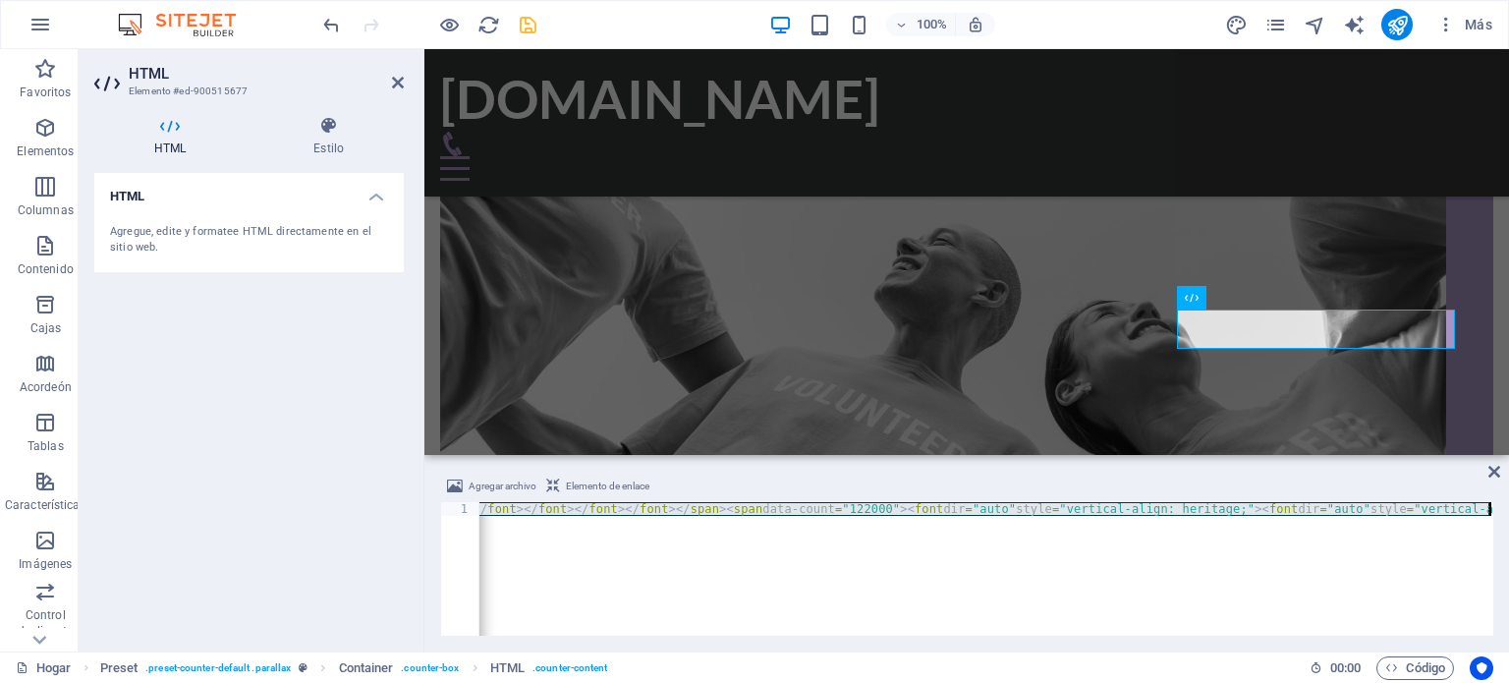
scroll to position [0, 2456]
drag, startPoint x: 480, startPoint y: 512, endPoint x: 1499, endPoint y: 537, distance: 1019.2
click at [1499, 537] on div "Agregar archivo Elemento de enlace <span class="small"><font dir="auto" style="…" at bounding box center [966, 555] width 1085 height 193
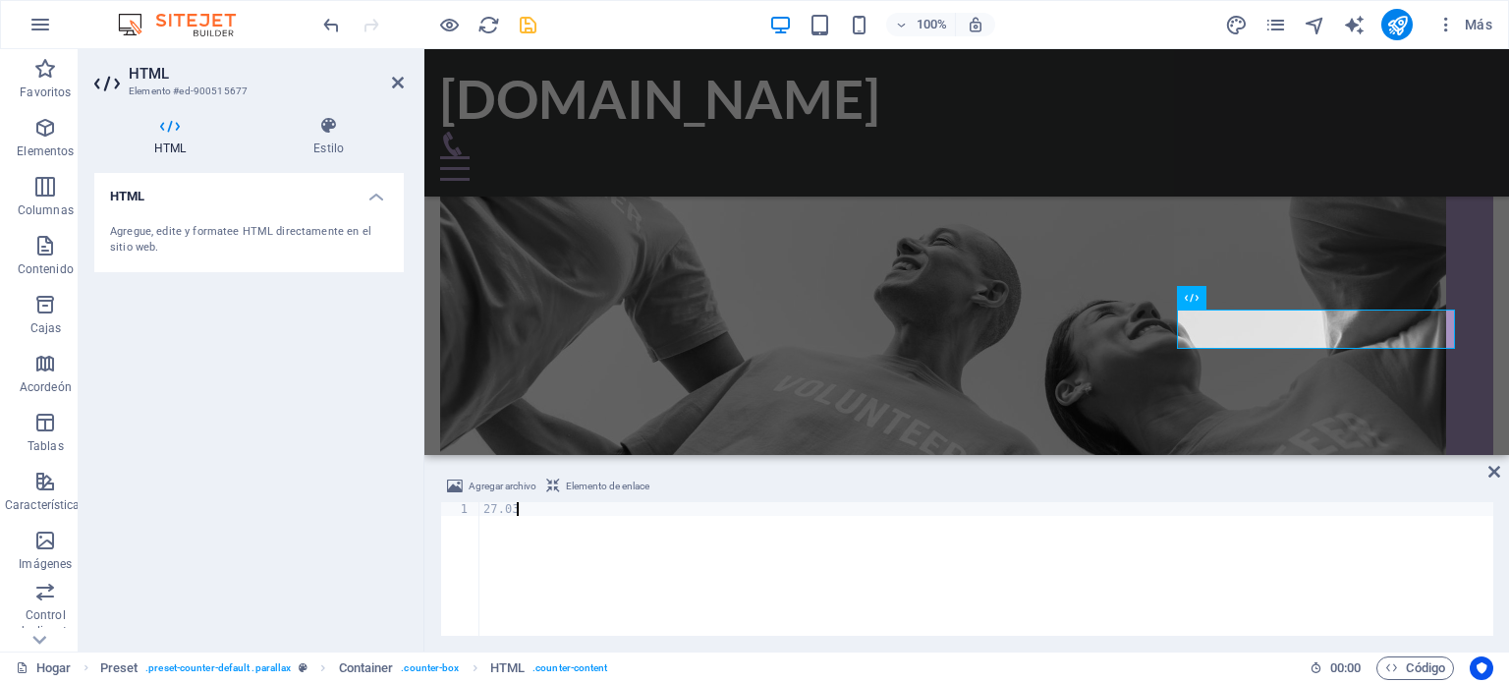
scroll to position [0, 1]
click at [713, 545] on div "27.038" at bounding box center [986, 582] width 1014 height 161
type textarea "27.038"
click at [712, 545] on div "27.038" at bounding box center [986, 569] width 1014 height 134
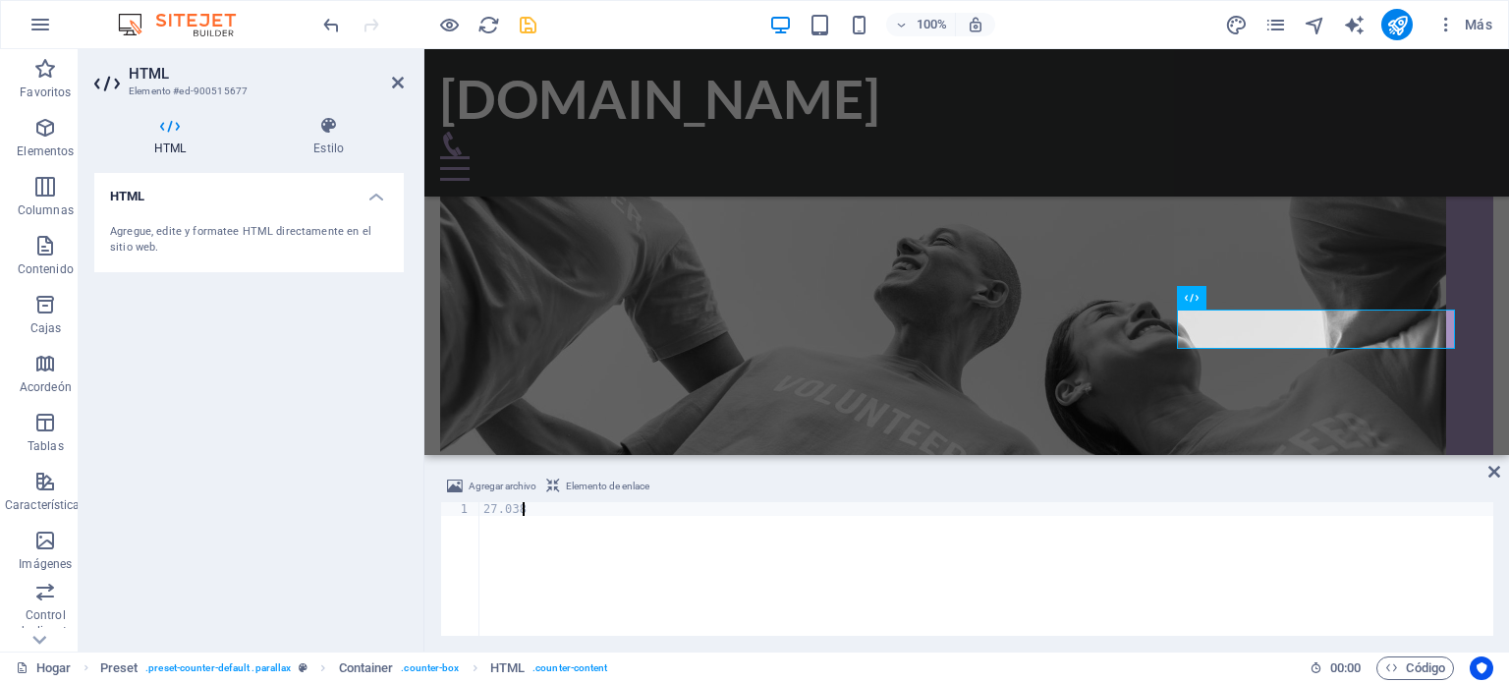
click at [236, 423] on div "HTML Agregue, edite y formatee HTML directamente en el sitio web." at bounding box center [249, 404] width 310 height 463
click at [259, 428] on div "HTML Agregue, edite y formatee HTML directamente en el sitio web." at bounding box center [249, 404] width 310 height 463
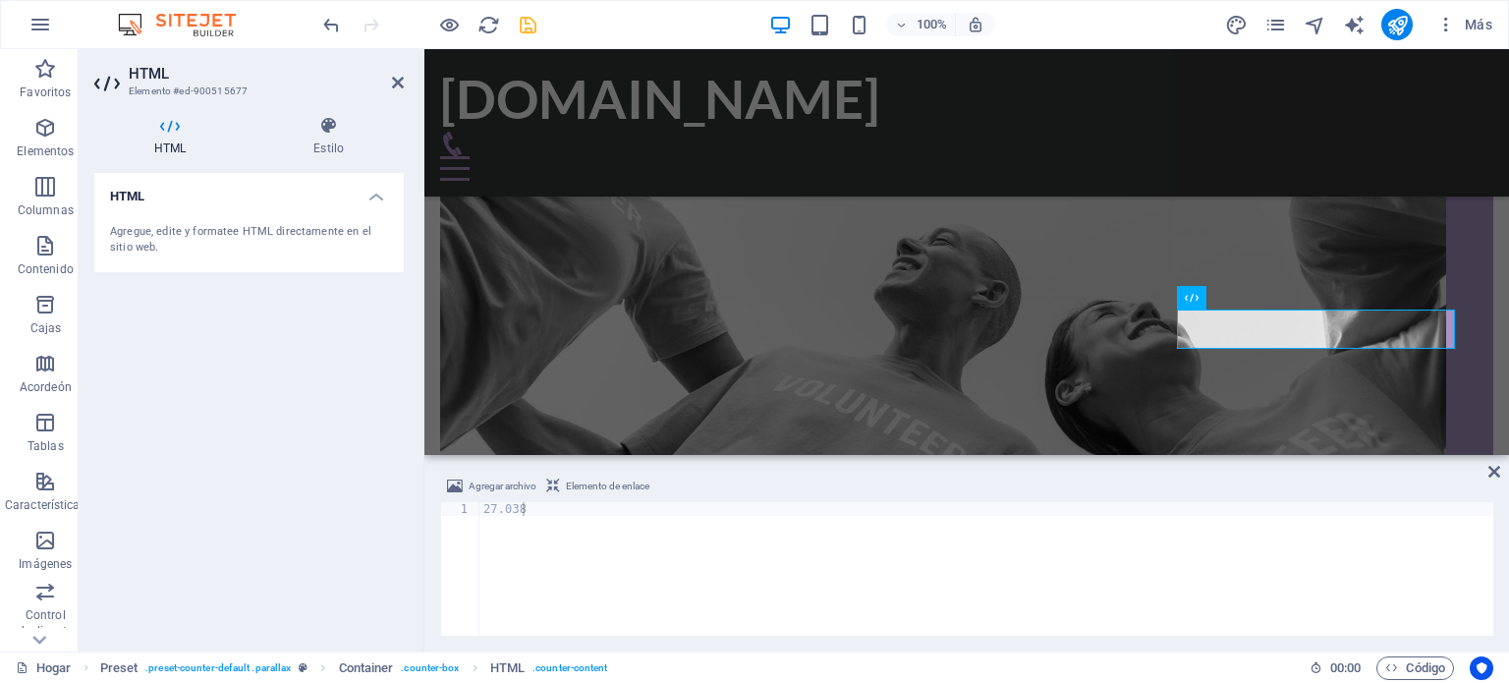
click at [259, 428] on div "HTML Agregue, edite y formatee HTML directamente en el sitio web." at bounding box center [249, 404] width 310 height 463
click at [527, 23] on icon "ahorrar" at bounding box center [528, 25] width 23 height 23
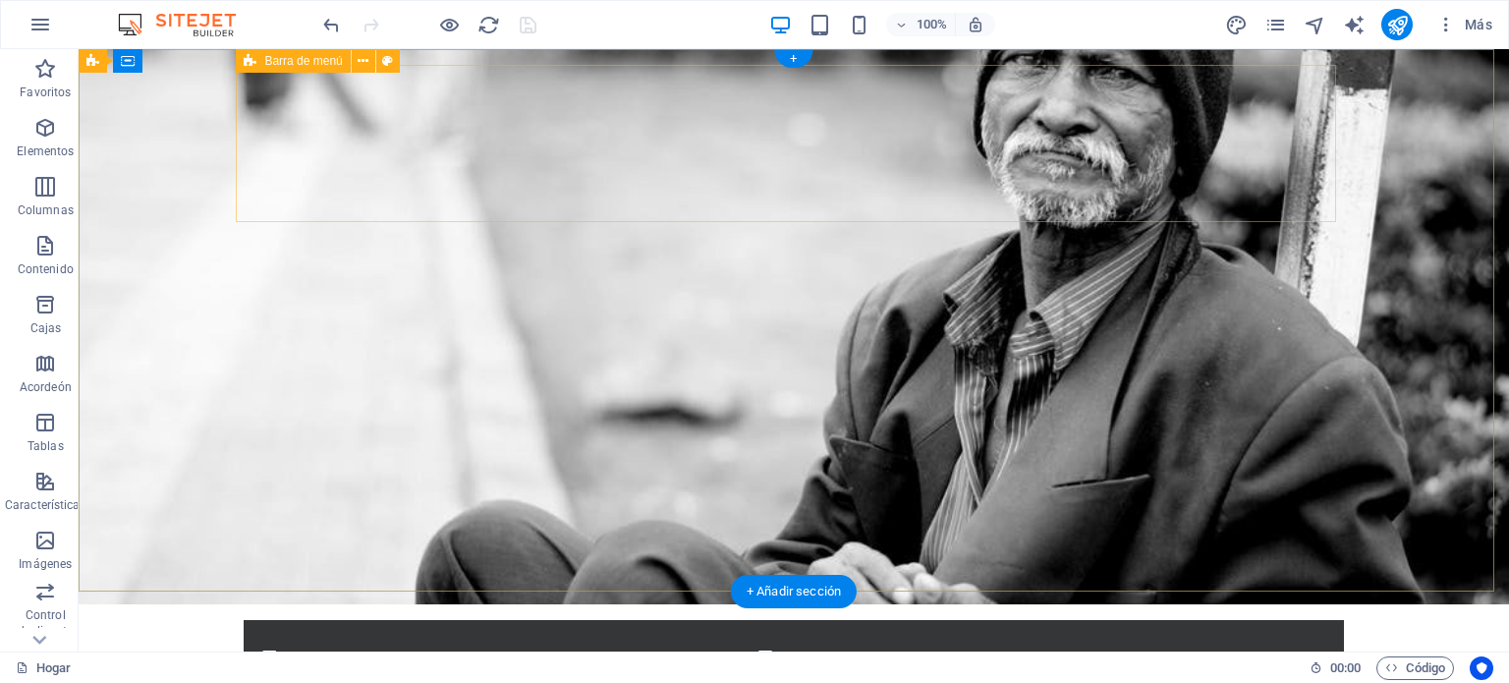
scroll to position [0, 0]
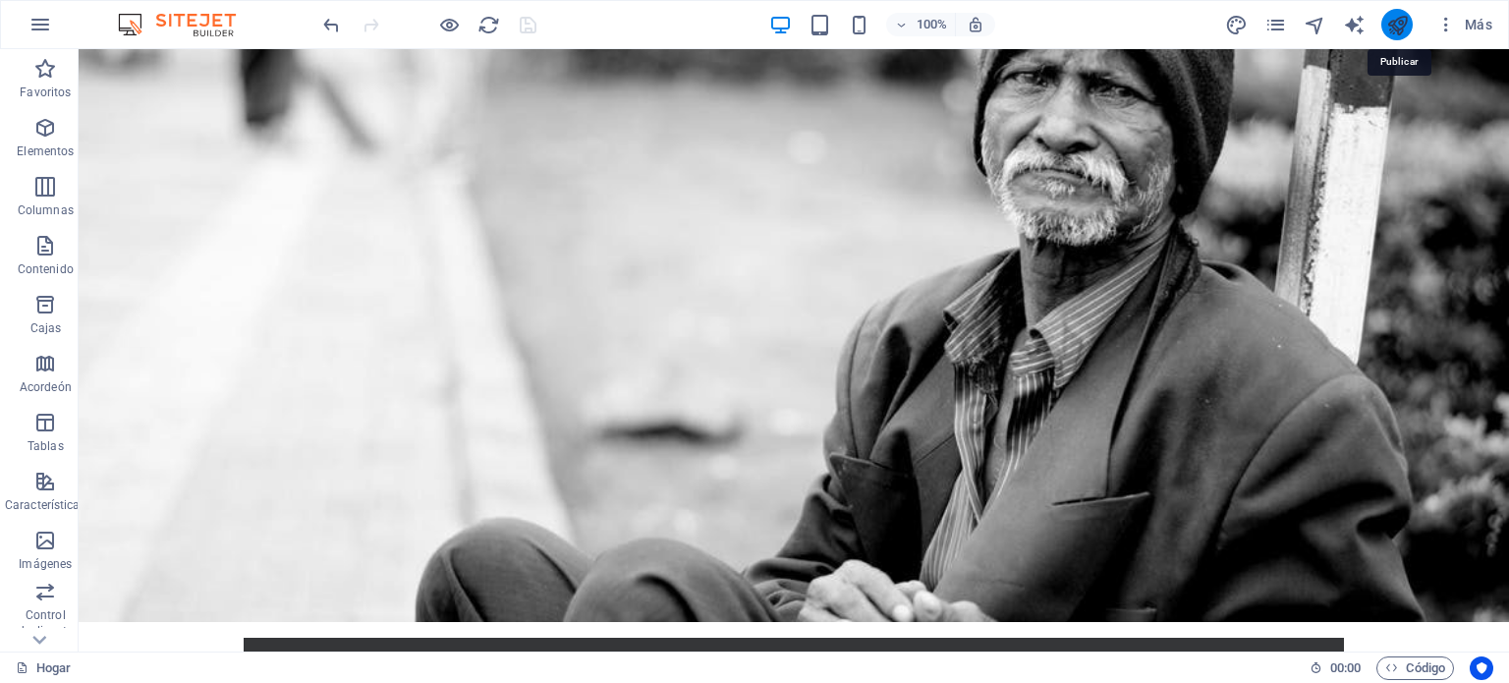
click at [1405, 17] on icon "publicar" at bounding box center [1397, 25] width 23 height 23
